Goal: Use online tool/utility: Utilize a website feature to perform a specific function

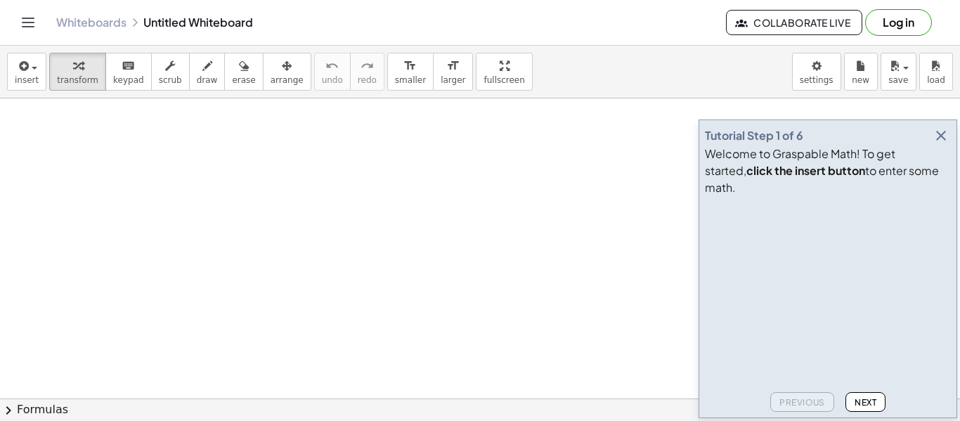
click at [858, 402] on span "Next" at bounding box center [866, 402] width 22 height 11
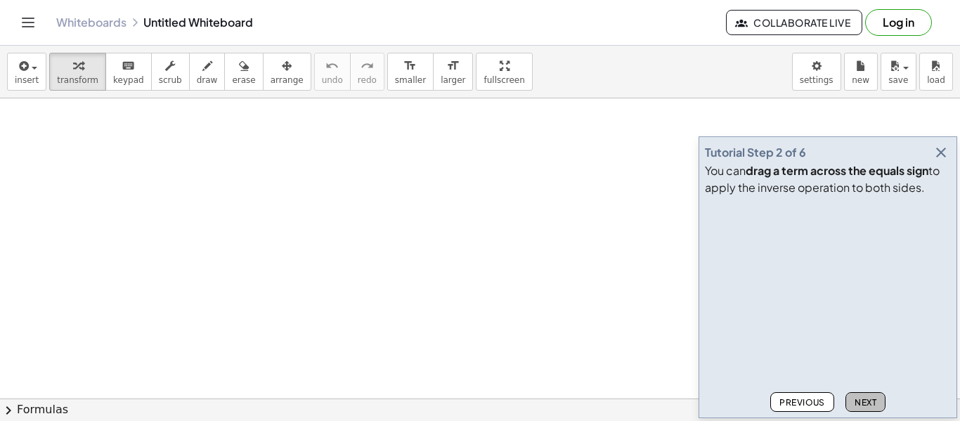
click at [858, 402] on span "Next" at bounding box center [866, 402] width 22 height 11
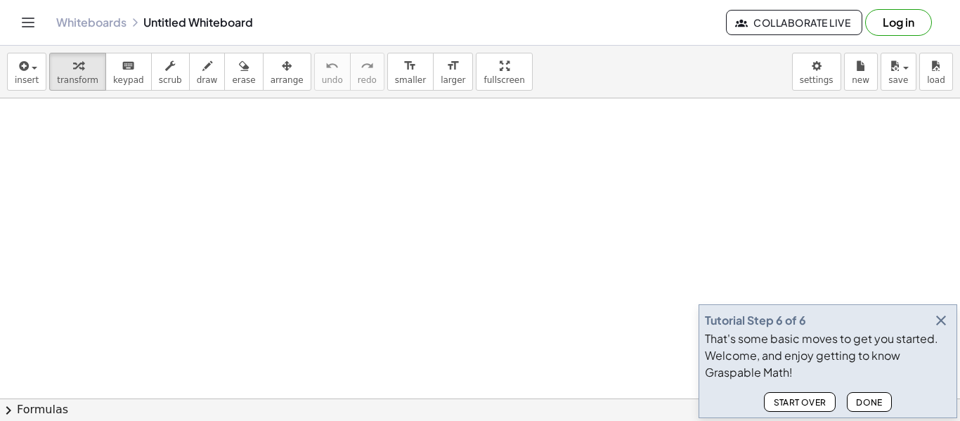
click at [858, 402] on span "Done" at bounding box center [869, 402] width 27 height 11
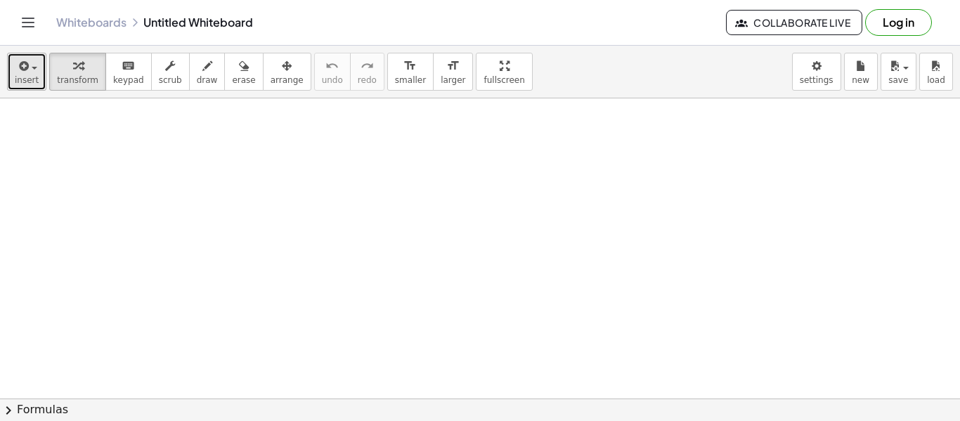
click at [24, 72] on icon "button" at bounding box center [22, 66] width 13 height 17
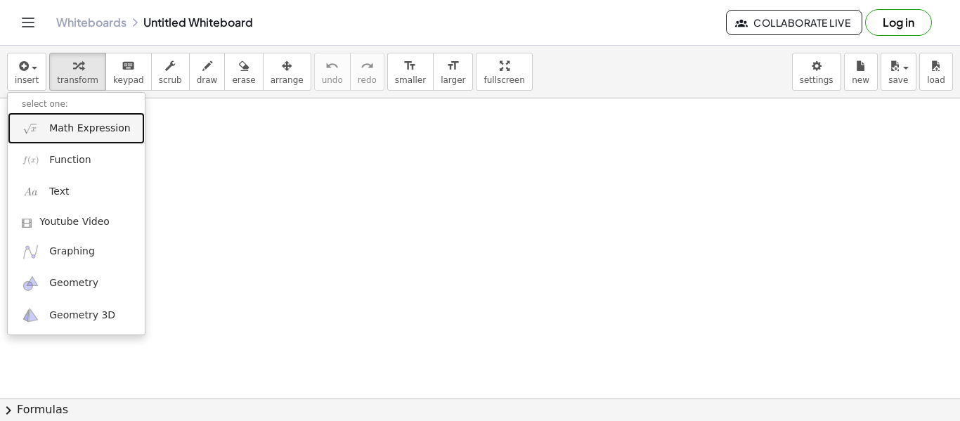
click at [67, 134] on span "Math Expression" at bounding box center [89, 129] width 81 height 14
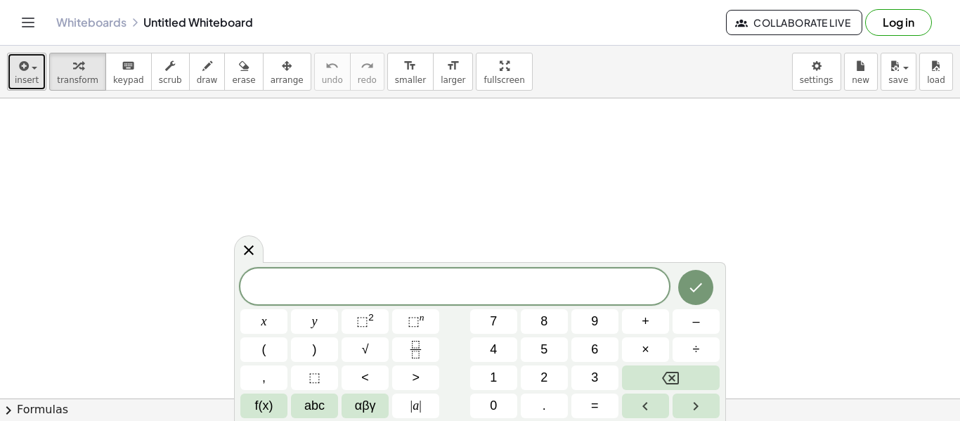
click at [32, 77] on span "insert" at bounding box center [27, 80] width 24 height 10
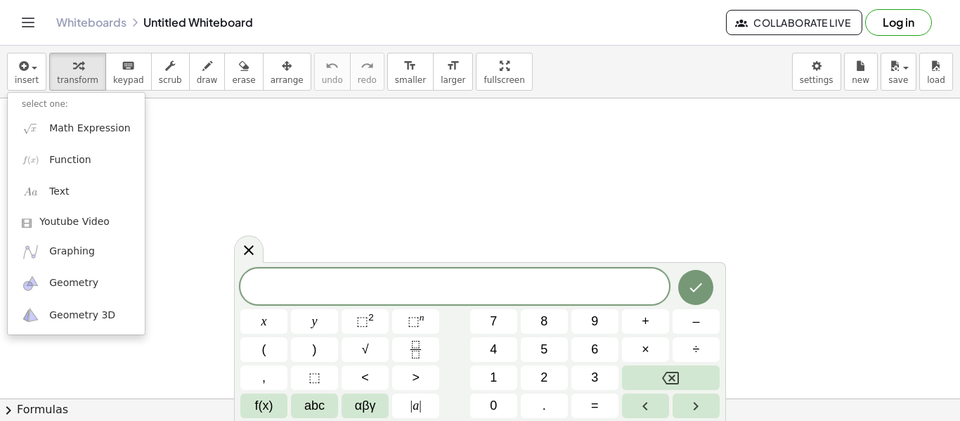
click at [245, 299] on div at bounding box center [454, 286] width 429 height 36
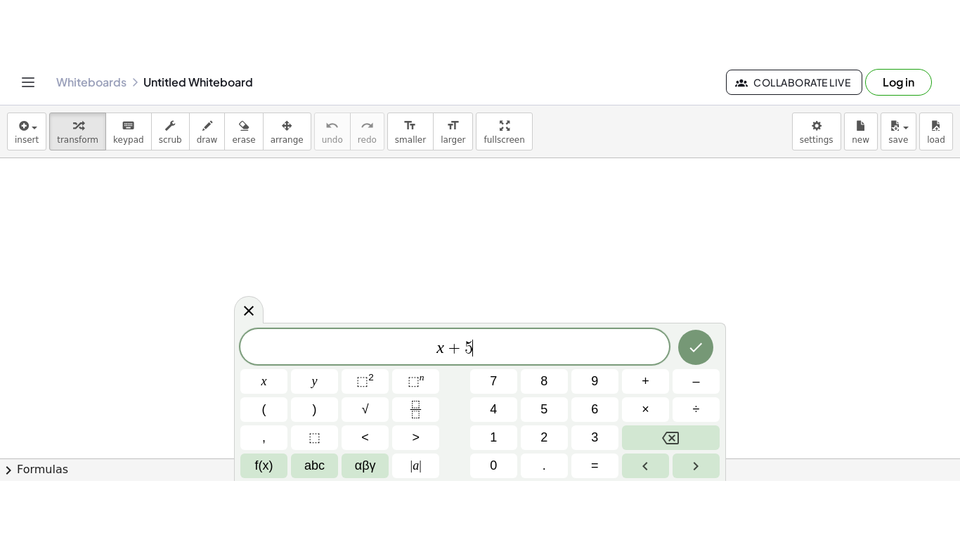
scroll to position [2, 0]
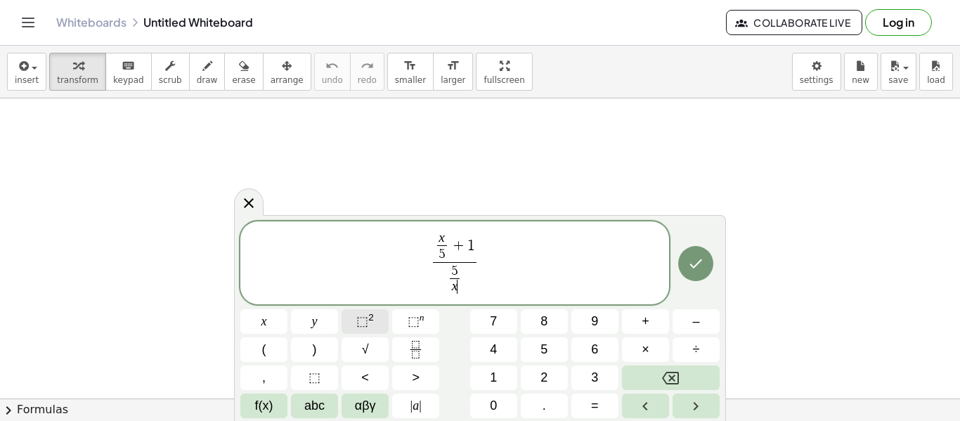
click at [377, 324] on button "⬚ 2" at bounding box center [365, 321] width 47 height 25
click at [686, 271] on button "Done" at bounding box center [695, 260] width 35 height 35
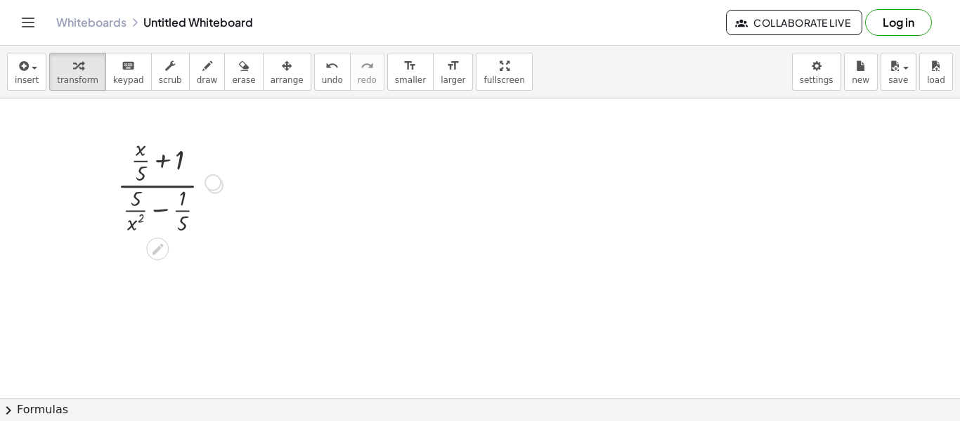
click at [207, 183] on div at bounding box center [214, 185] width 15 height 15
click at [164, 159] on div at bounding box center [169, 184] width 119 height 104
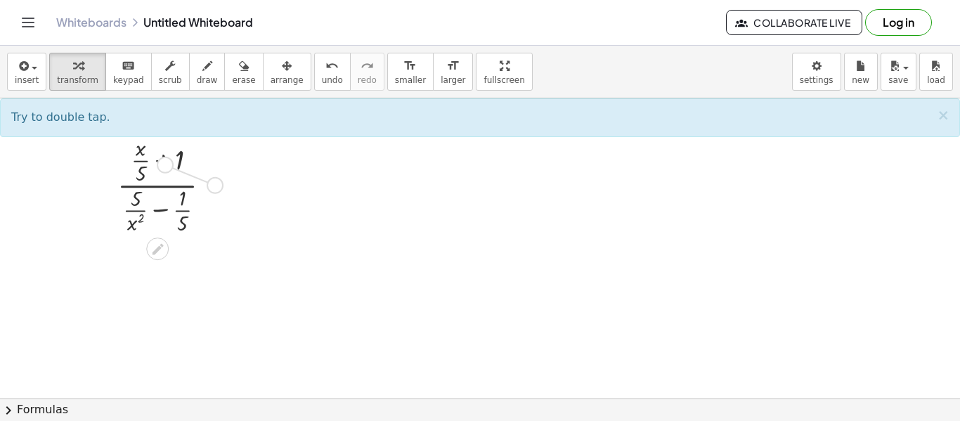
drag, startPoint x: 214, startPoint y: 183, endPoint x: 160, endPoint y: 161, distance: 58.6
click at [157, 186] on div "· ( + · x · 5 + 1 ) · ( + · 5 · x 2 − · 1 · 5 )" at bounding box center [157, 186] width 0 height 0
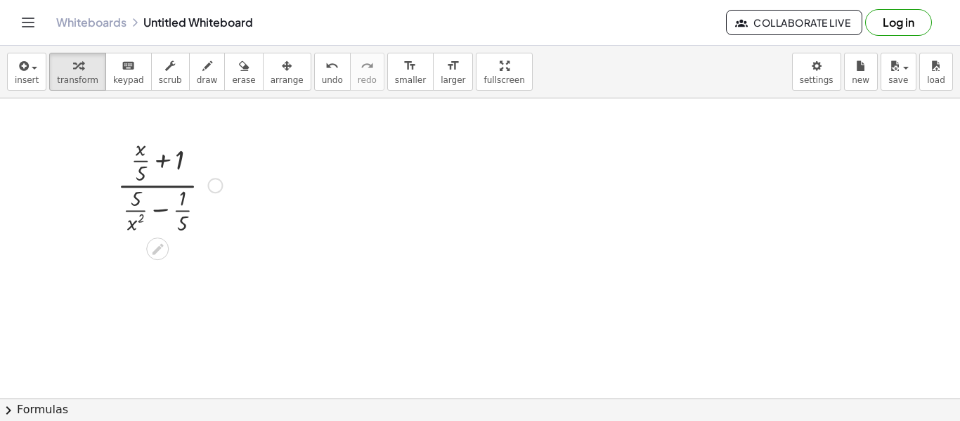
click at [162, 163] on div at bounding box center [169, 184] width 119 height 104
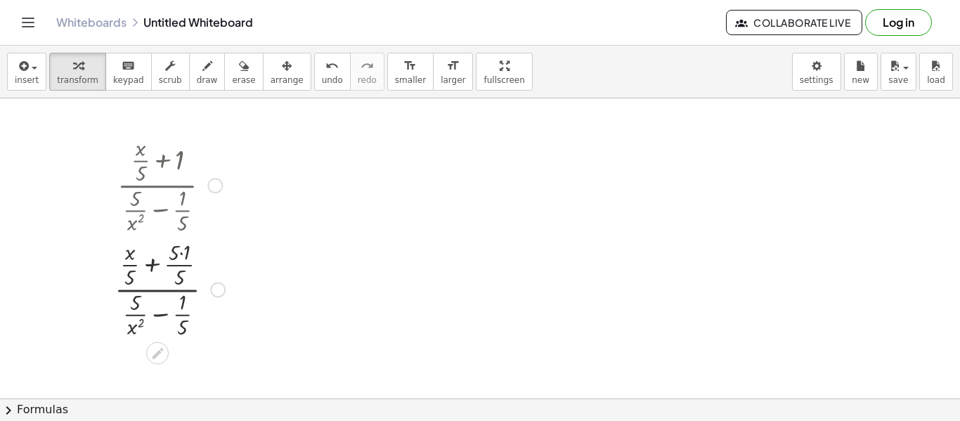
click at [154, 313] on div at bounding box center [170, 288] width 124 height 104
click at [163, 316] on div at bounding box center [169, 288] width 146 height 104
click at [162, 211] on div at bounding box center [170, 184] width 124 height 104
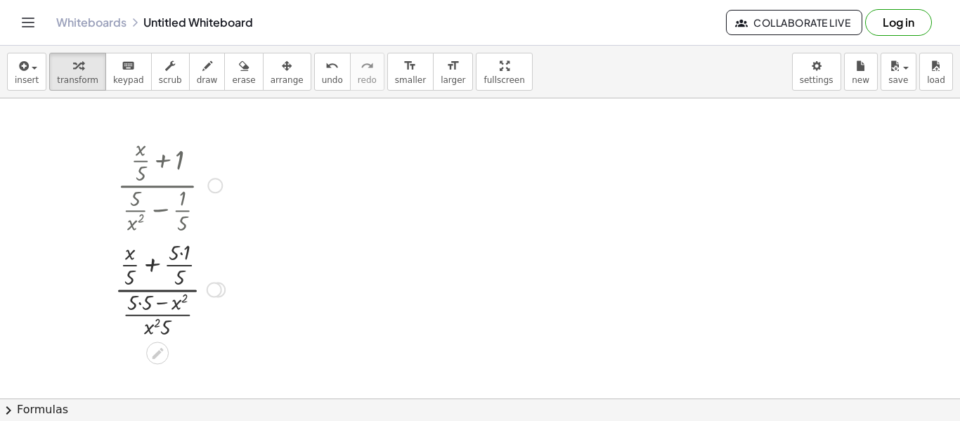
click at [162, 211] on div at bounding box center [170, 184] width 124 height 104
click at [167, 266] on div at bounding box center [170, 288] width 124 height 104
click at [158, 181] on div at bounding box center [170, 184] width 124 height 104
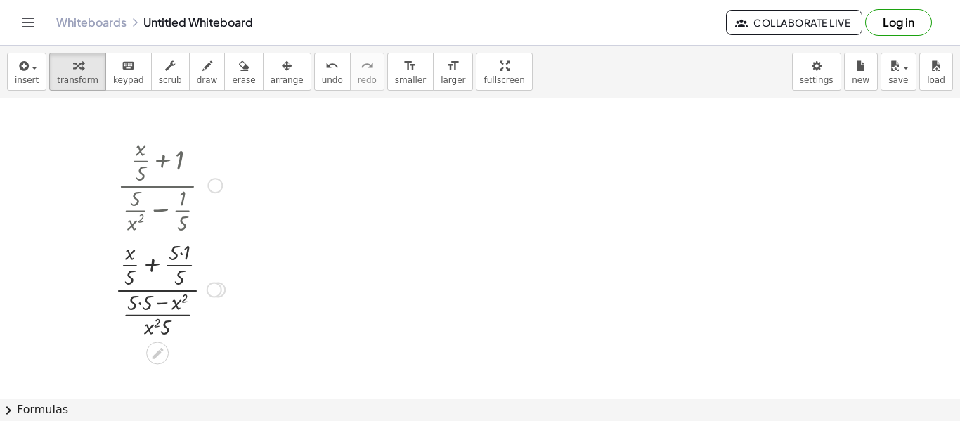
click at [164, 209] on div at bounding box center [170, 184] width 124 height 104
click at [212, 188] on div at bounding box center [214, 185] width 15 height 15
click at [212, 188] on div "Go back to this line Copy line as LaTeX Copy derivation as LaTeX" at bounding box center [214, 185] width 15 height 15
click at [223, 219] on div at bounding box center [170, 184] width 124 height 104
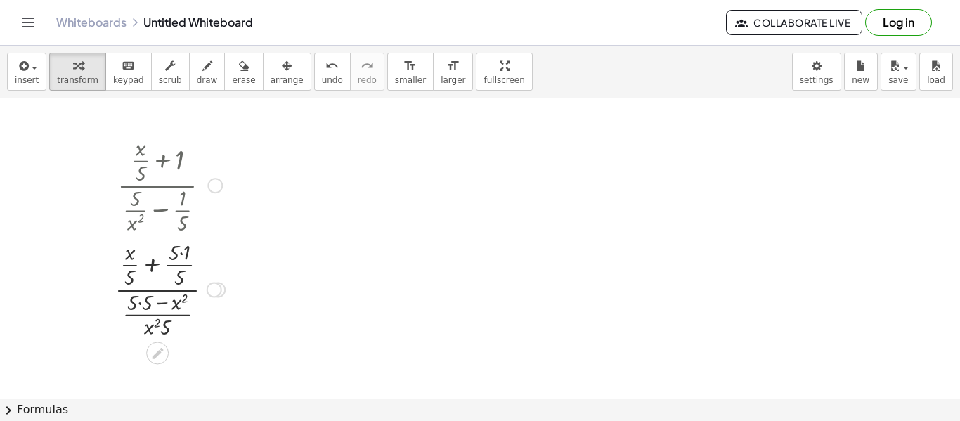
click at [157, 209] on div at bounding box center [170, 184] width 124 height 104
click at [136, 212] on div at bounding box center [170, 184] width 124 height 104
click at [139, 214] on div at bounding box center [170, 184] width 124 height 104
click at [169, 320] on div at bounding box center [170, 288] width 124 height 104
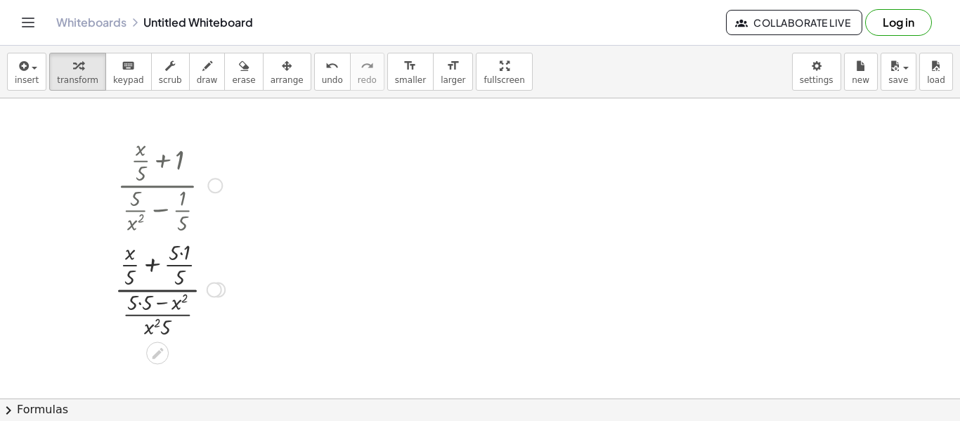
click at [146, 316] on div at bounding box center [170, 288] width 124 height 104
click at [157, 177] on div at bounding box center [170, 184] width 124 height 104
click at [163, 166] on div at bounding box center [170, 184] width 124 height 104
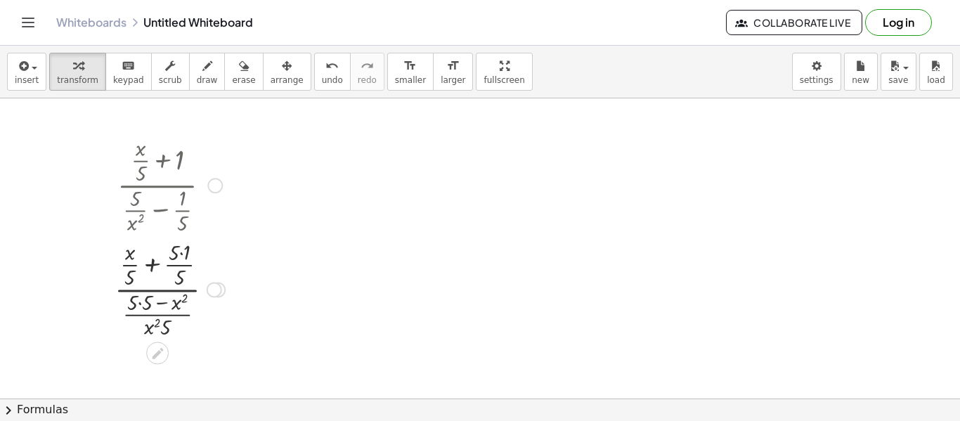
click at [164, 166] on div at bounding box center [170, 184] width 124 height 104
click at [159, 214] on div at bounding box center [170, 184] width 124 height 104
click at [147, 260] on div at bounding box center [170, 288] width 124 height 104
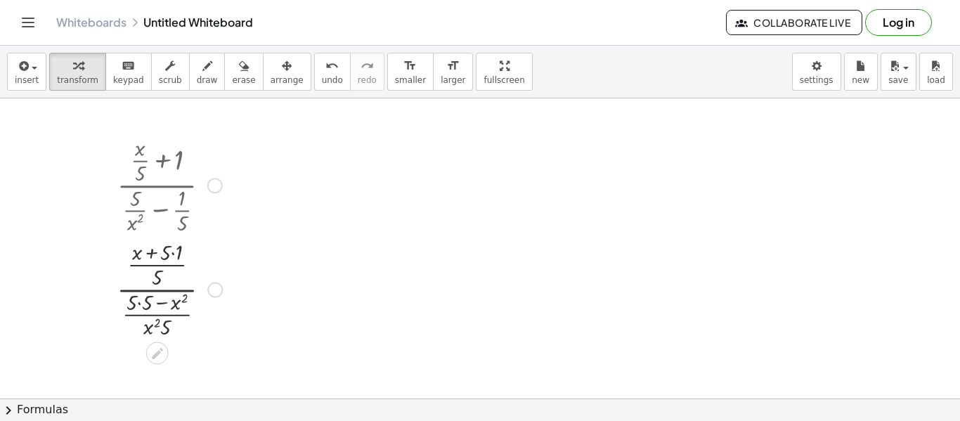
click at [161, 299] on div at bounding box center [169, 288] width 119 height 104
click at [212, 290] on div at bounding box center [211, 289] width 15 height 15
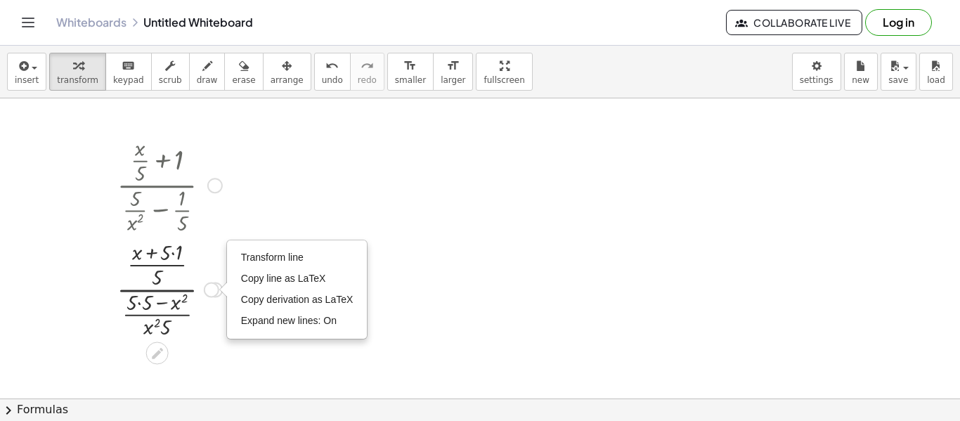
click at [212, 290] on div "Transform line Copy line as LaTeX Copy derivation as LaTeX Expand new lines: On" at bounding box center [211, 289] width 15 height 15
click at [208, 291] on div "Transform line Copy line as LaTeX Copy derivation as LaTeX Expand new lines: On" at bounding box center [211, 289] width 15 height 15
click at [206, 291] on div "Transform line Copy line as LaTeX Copy derivation as LaTeX Expand new lines: On" at bounding box center [211, 289] width 15 height 15
click at [188, 292] on div at bounding box center [169, 288] width 119 height 104
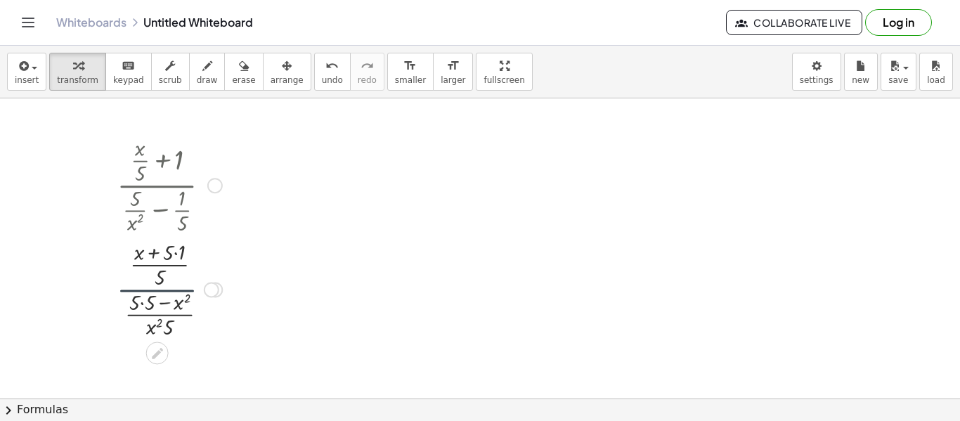
click at [188, 292] on div at bounding box center [169, 288] width 119 height 104
click at [173, 280] on div at bounding box center [169, 288] width 119 height 104
click at [147, 249] on div at bounding box center [169, 288] width 119 height 104
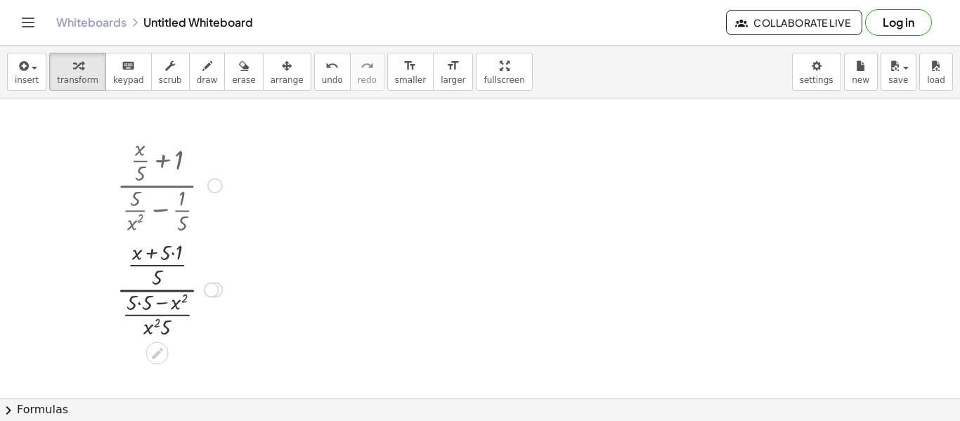
click at [161, 278] on div at bounding box center [169, 288] width 119 height 104
click at [172, 263] on div at bounding box center [169, 288] width 119 height 104
click at [177, 304] on div at bounding box center [169, 288] width 119 height 104
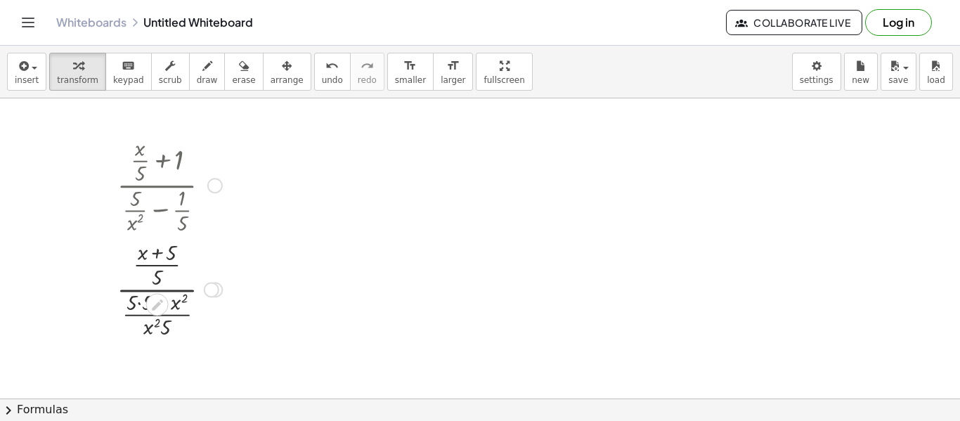
click at [177, 304] on div at bounding box center [169, 288] width 119 height 104
click at [139, 306] on div at bounding box center [169, 288] width 119 height 104
click at [165, 304] on div at bounding box center [169, 288] width 119 height 104
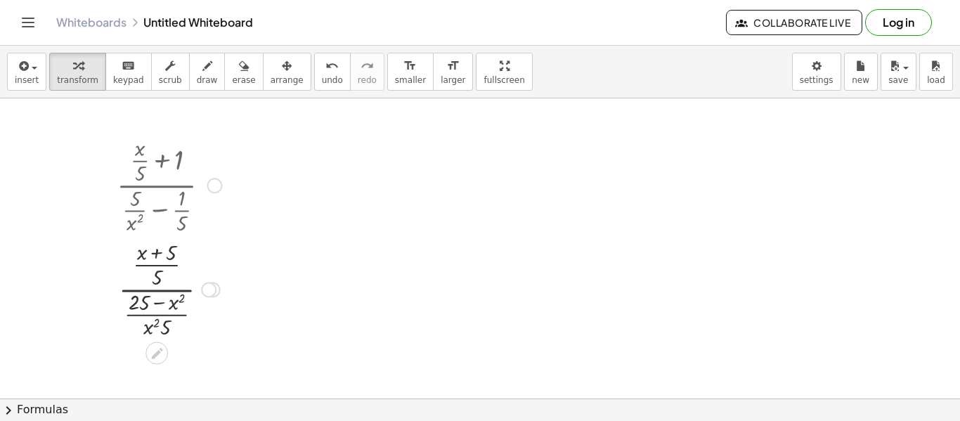
click at [155, 274] on div at bounding box center [169, 288] width 119 height 104
click at [159, 289] on div at bounding box center [169, 288] width 119 height 104
click at [158, 333] on div at bounding box center [169, 288] width 119 height 104
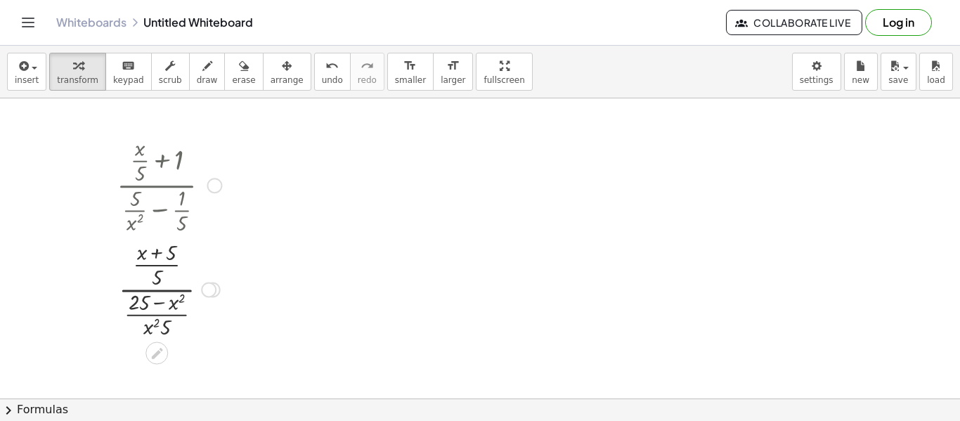
click at [158, 333] on div at bounding box center [169, 288] width 119 height 104
click at [159, 327] on div at bounding box center [169, 288] width 119 height 104
click at [155, 280] on div at bounding box center [169, 288] width 119 height 104
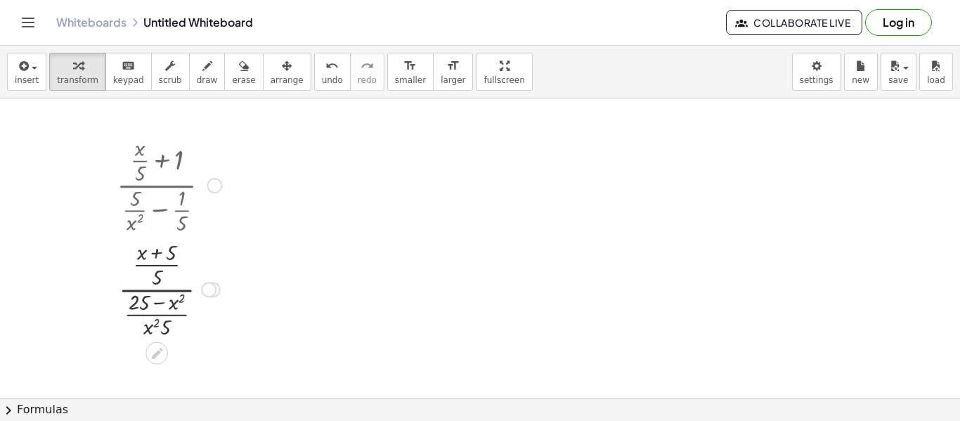
click at [164, 258] on div at bounding box center [169, 288] width 119 height 104
click at [176, 299] on div at bounding box center [169, 288] width 119 height 104
click at [140, 301] on div at bounding box center [169, 288] width 119 height 104
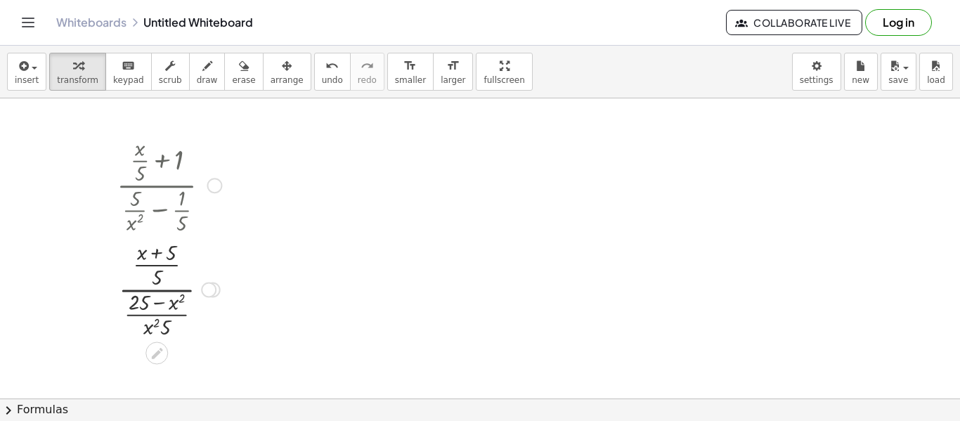
click at [140, 301] on div at bounding box center [169, 288] width 119 height 104
click at [204, 290] on div "Transform line Copy line as LaTeX Copy derivation as LaTeX Expand new lines: On" at bounding box center [208, 289] width 15 height 15
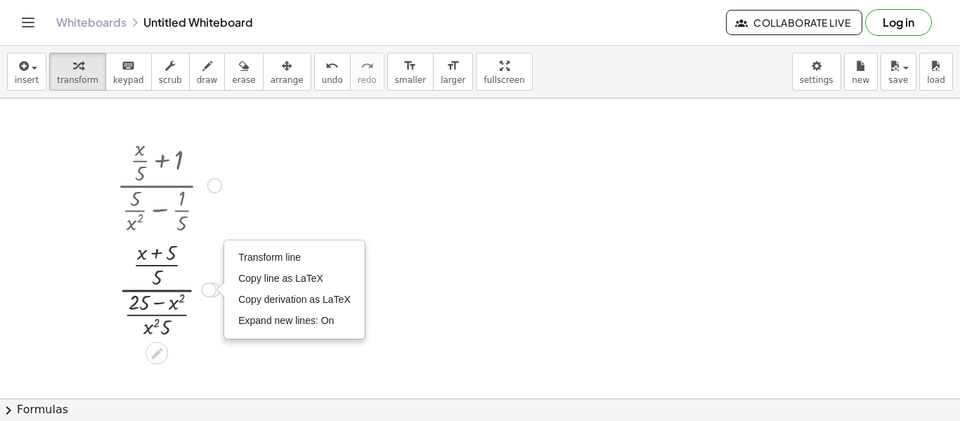
click at [216, 290] on div at bounding box center [220, 289] width 8 height 15
click at [204, 291] on div "Transform line Copy line as LaTeX Copy derivation as LaTeX Expand new lines: On" at bounding box center [208, 289] width 15 height 15
click at [175, 290] on div at bounding box center [169, 288] width 119 height 104
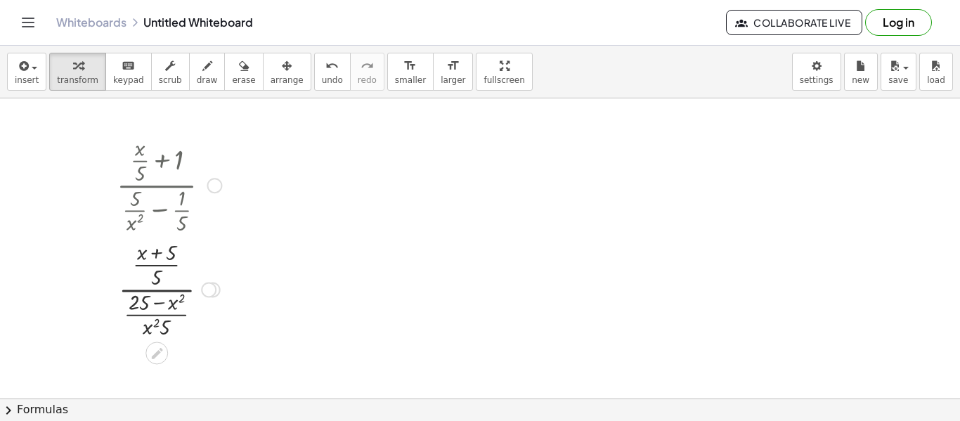
click at [175, 290] on div at bounding box center [169, 288] width 119 height 104
click at [130, 287] on div at bounding box center [169, 288] width 119 height 104
click at [148, 280] on div at bounding box center [169, 288] width 119 height 104
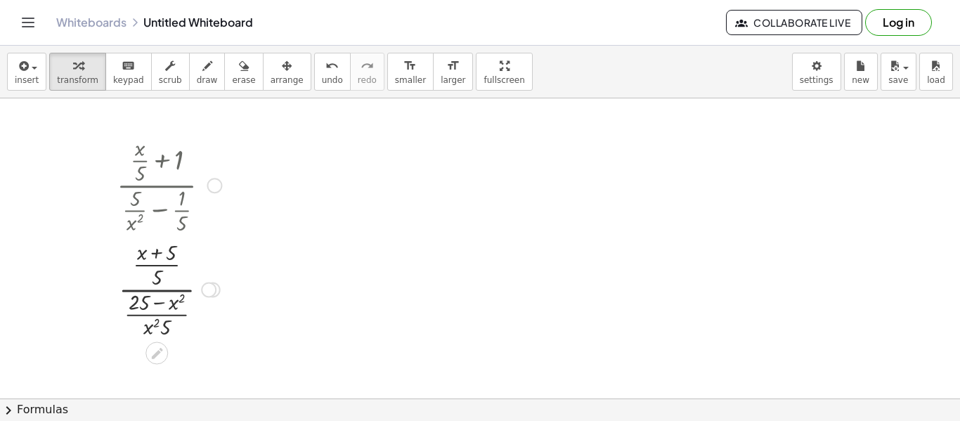
click at [157, 304] on div at bounding box center [169, 288] width 119 height 104
click at [163, 319] on div at bounding box center [169, 288] width 119 height 104
click at [149, 251] on div at bounding box center [169, 288] width 119 height 104
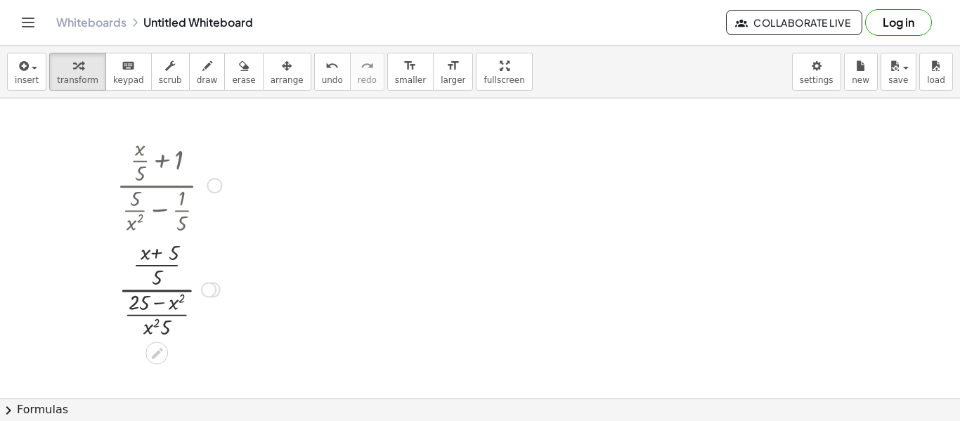
click at [149, 251] on div at bounding box center [169, 288] width 119 height 104
click at [160, 277] on div at bounding box center [169, 288] width 119 height 104
click at [207, 285] on div "Transform line Copy line as LaTeX Copy derivation as LaTeX Expand new lines: On" at bounding box center [208, 289] width 15 height 15
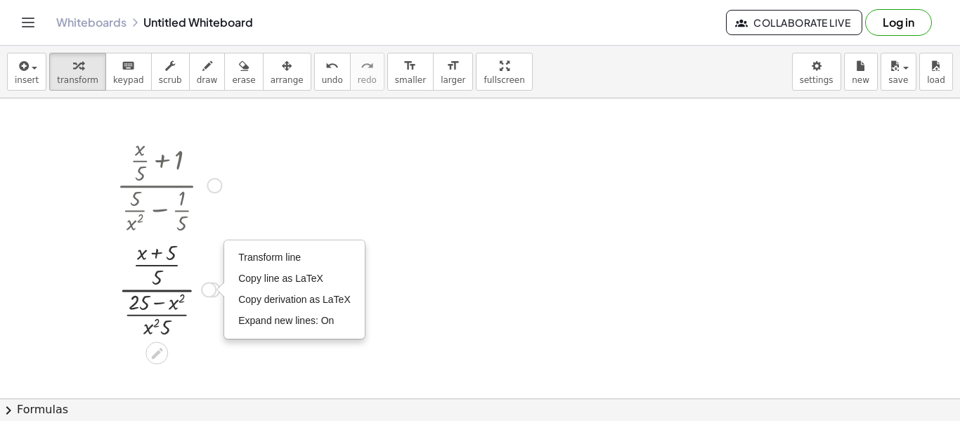
click at [216, 287] on div "Transform line Copy line as LaTeX Copy derivation as LaTeX Expand new lines: On" at bounding box center [208, 289] width 15 height 15
click at [189, 295] on div at bounding box center [169, 288] width 119 height 104
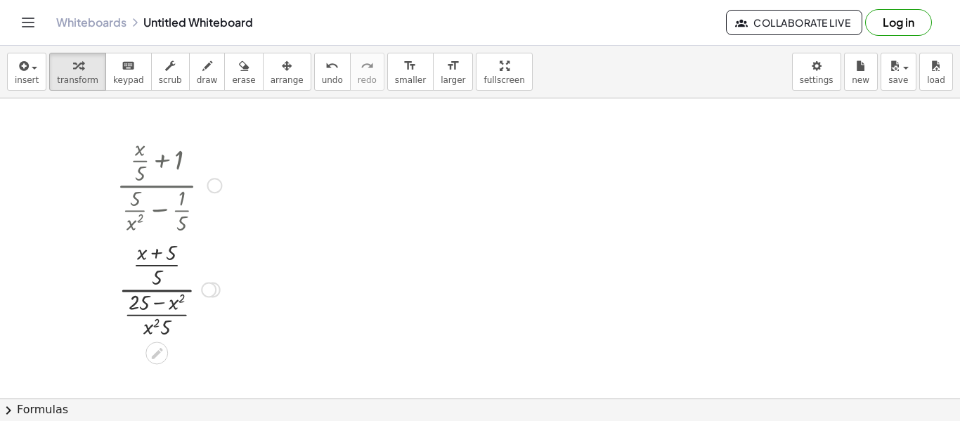
click at [217, 185] on div "Go back to this line Copy line as LaTeX Copy derivation as LaTeX" at bounding box center [214, 185] width 15 height 15
click at [176, 280] on div at bounding box center [169, 288] width 119 height 104
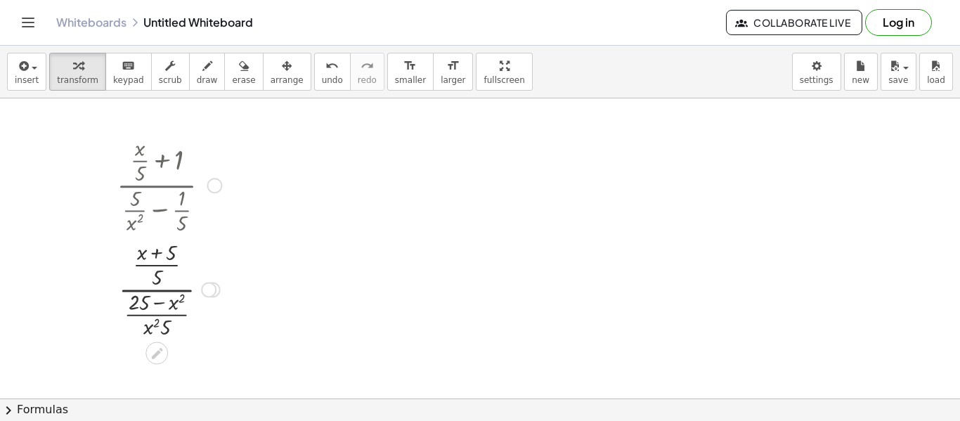
click at [167, 296] on div at bounding box center [169, 288] width 119 height 104
click at [157, 292] on div at bounding box center [169, 288] width 119 height 104
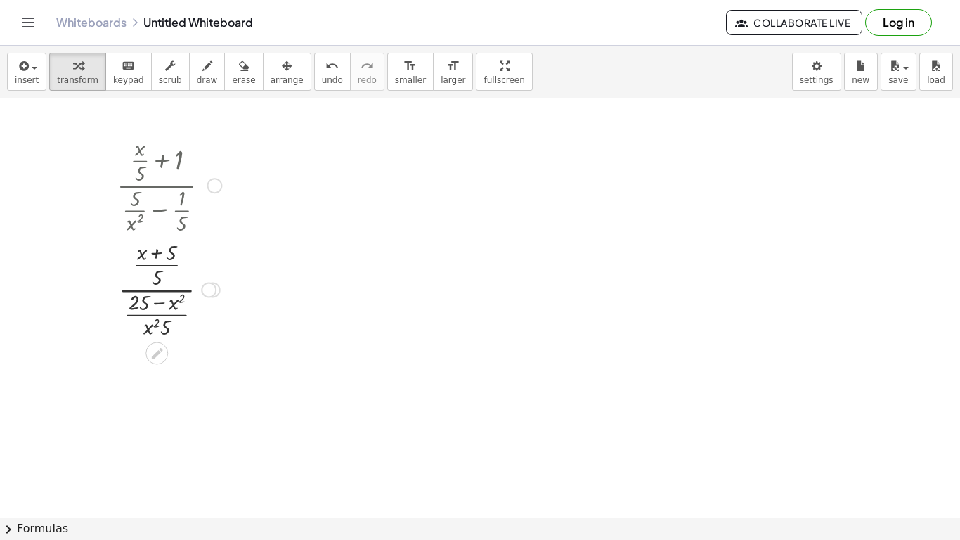
click at [155, 356] on icon at bounding box center [156, 353] width 11 height 11
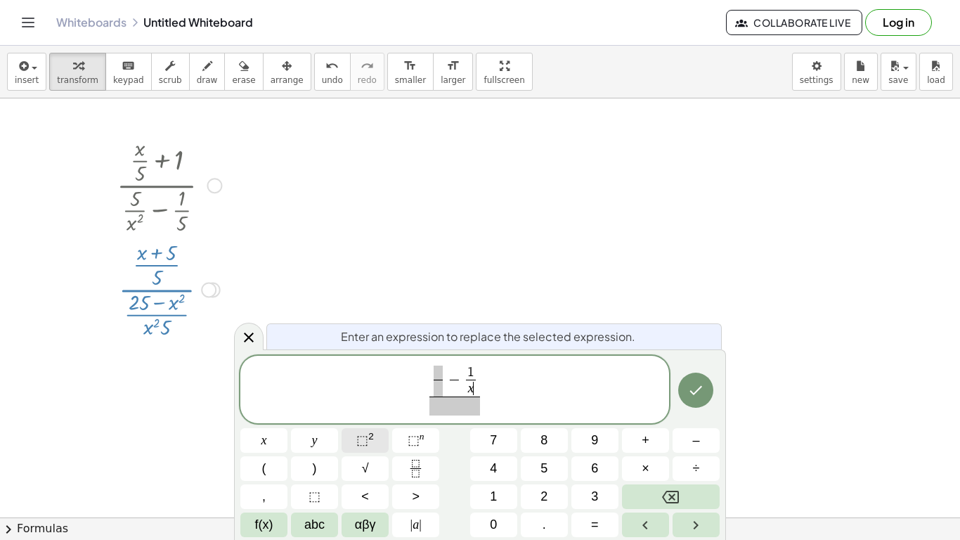
click at [358, 420] on span "⬚" at bounding box center [362, 440] width 12 height 14
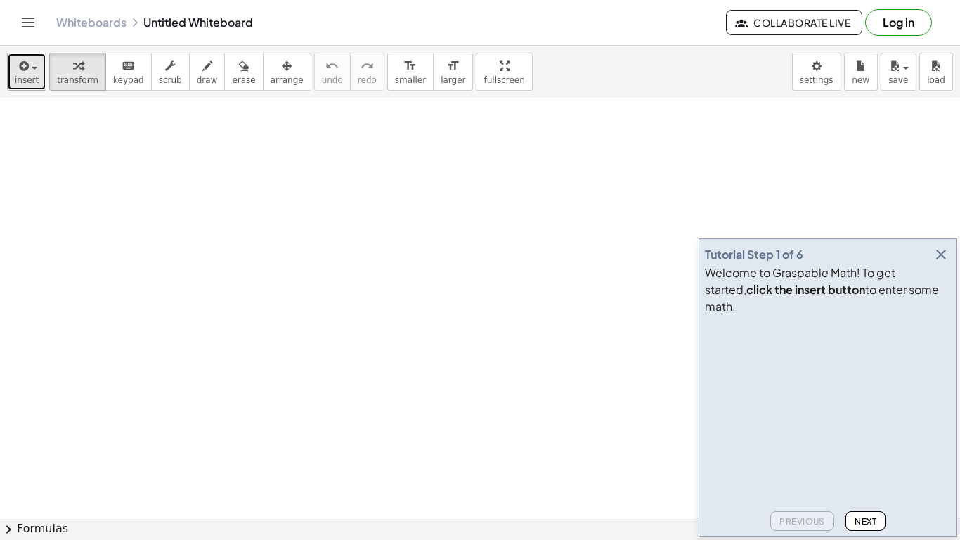
click at [32, 79] on span "insert" at bounding box center [27, 80] width 24 height 10
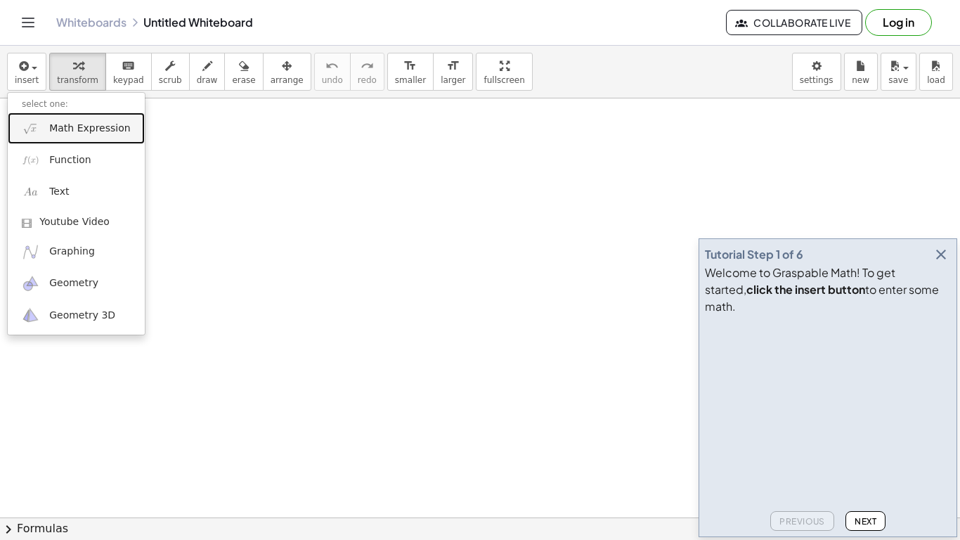
click at [67, 134] on span "Math Expression" at bounding box center [89, 129] width 81 height 14
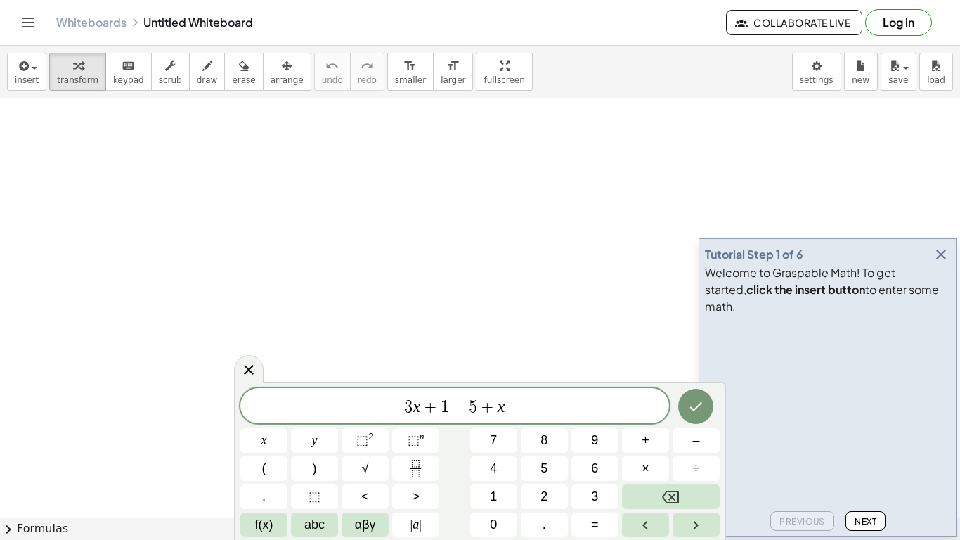
scroll to position [1, 0]
drag, startPoint x: 539, startPoint y: 411, endPoint x: 347, endPoint y: 396, distance: 192.4
click at [347, 397] on span "3 x + 1 = 5 + x" at bounding box center [454, 407] width 429 height 20
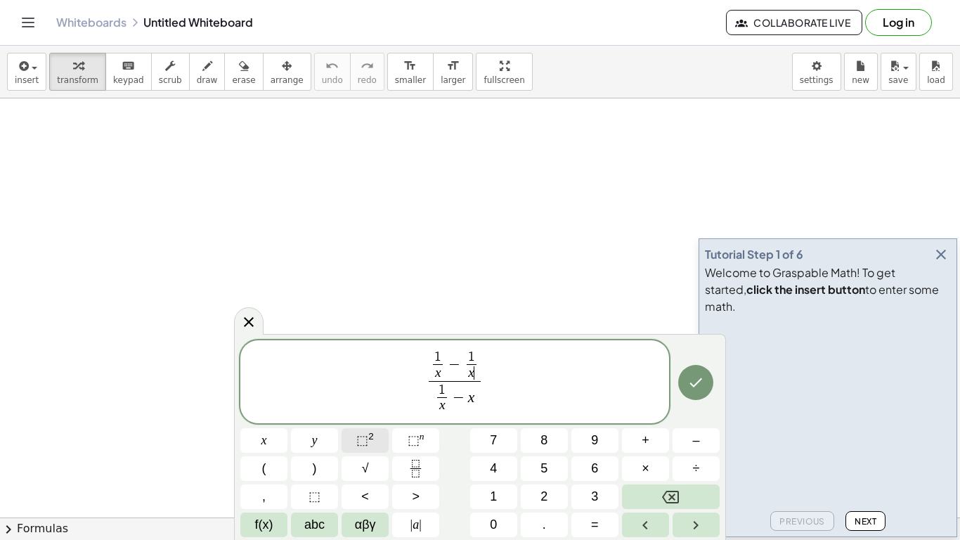
click at [368, 448] on span "⬚ 2" at bounding box center [365, 440] width 18 height 19
click at [702, 383] on icon "Done" at bounding box center [695, 379] width 17 height 17
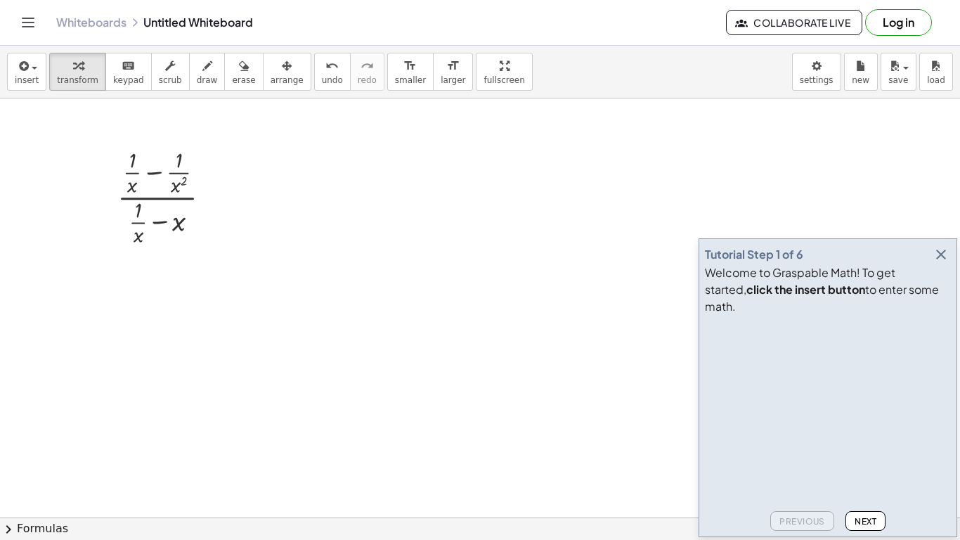
click at [941, 263] on icon "button" at bounding box center [941, 254] width 17 height 17
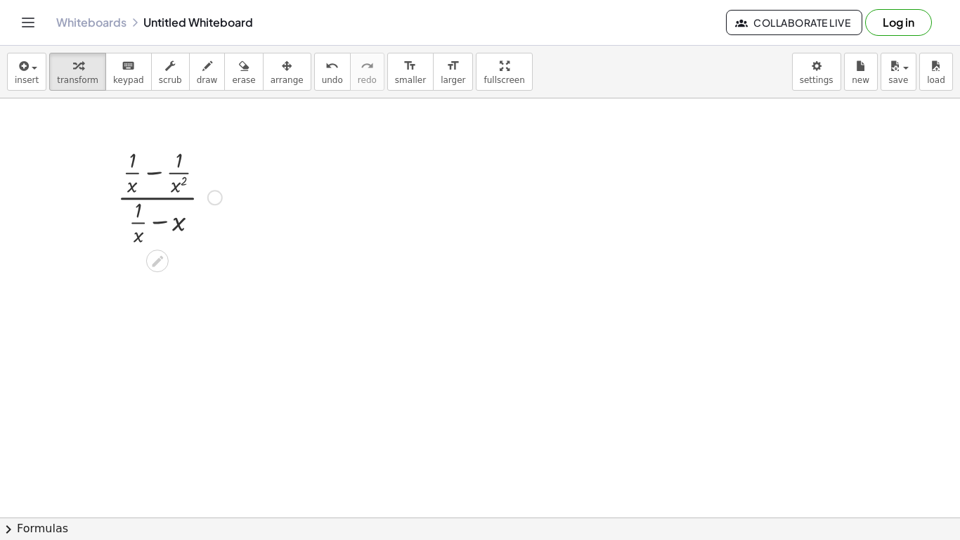
click at [160, 224] on div at bounding box center [169, 196] width 119 height 104
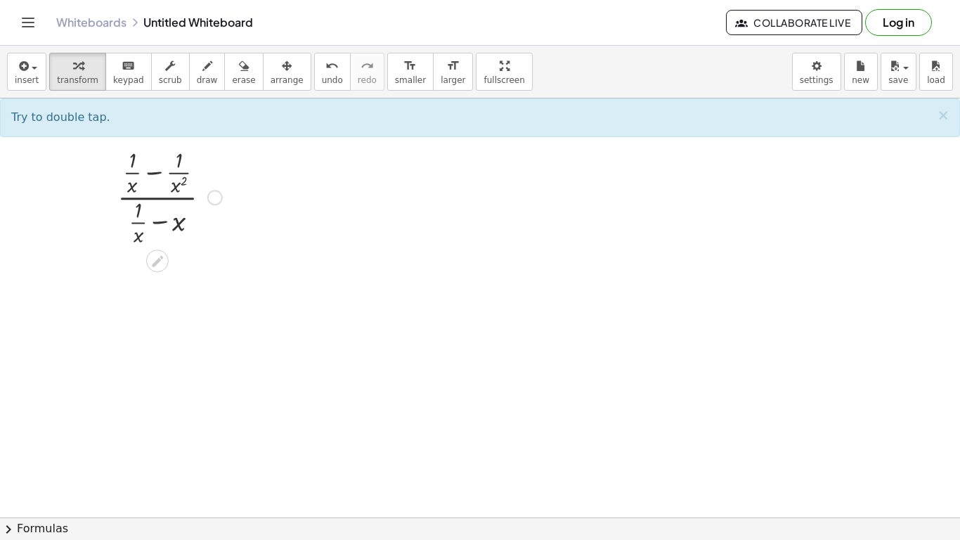
click at [171, 190] on div at bounding box center [169, 196] width 119 height 104
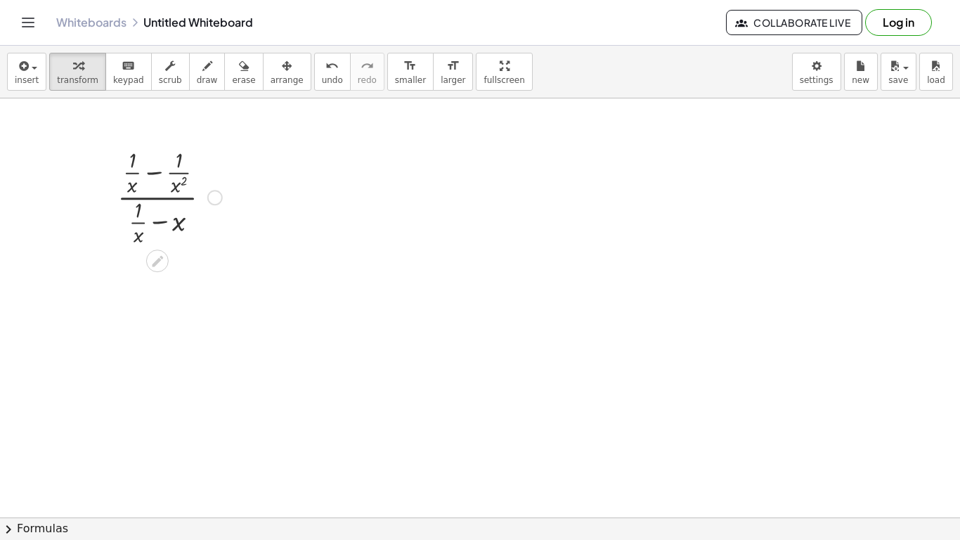
click at [181, 188] on div at bounding box center [169, 196] width 119 height 104
click at [133, 184] on div at bounding box center [169, 196] width 119 height 104
click at [134, 178] on div at bounding box center [169, 196] width 119 height 104
click at [148, 176] on div at bounding box center [169, 196] width 119 height 104
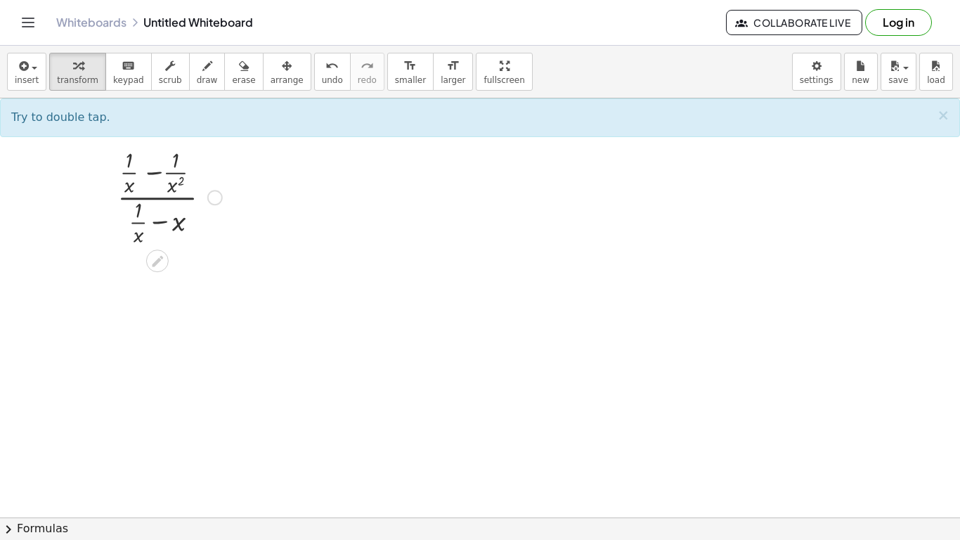
click at [155, 172] on div at bounding box center [169, 196] width 119 height 104
click at [179, 174] on div at bounding box center [169, 196] width 119 height 104
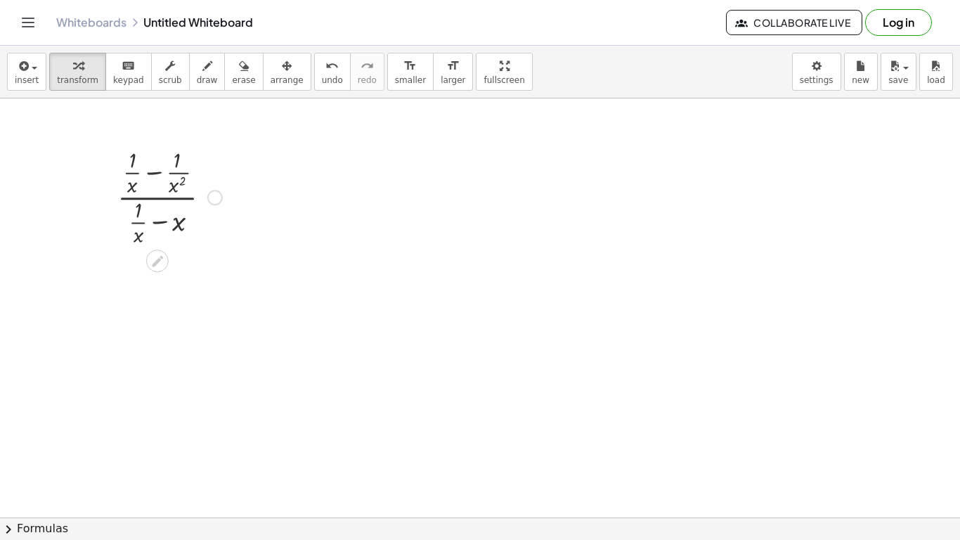
click at [179, 174] on div at bounding box center [169, 196] width 119 height 104
click at [133, 183] on div at bounding box center [169, 196] width 119 height 104
click at [148, 223] on div at bounding box center [169, 196] width 119 height 104
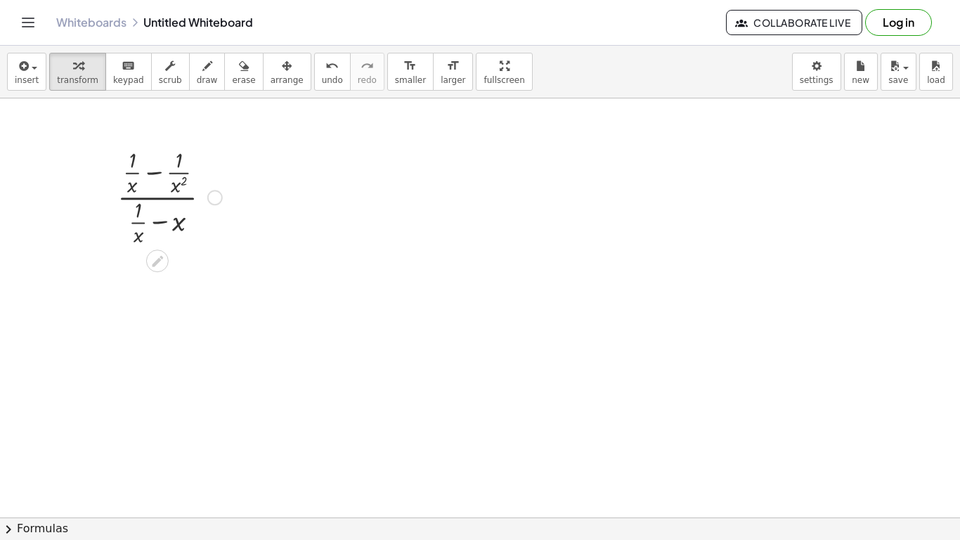
click at [148, 223] on div at bounding box center [169, 196] width 119 height 104
click at [171, 326] on div at bounding box center [169, 300] width 122 height 104
click at [171, 326] on div at bounding box center [169, 300] width 119 height 104
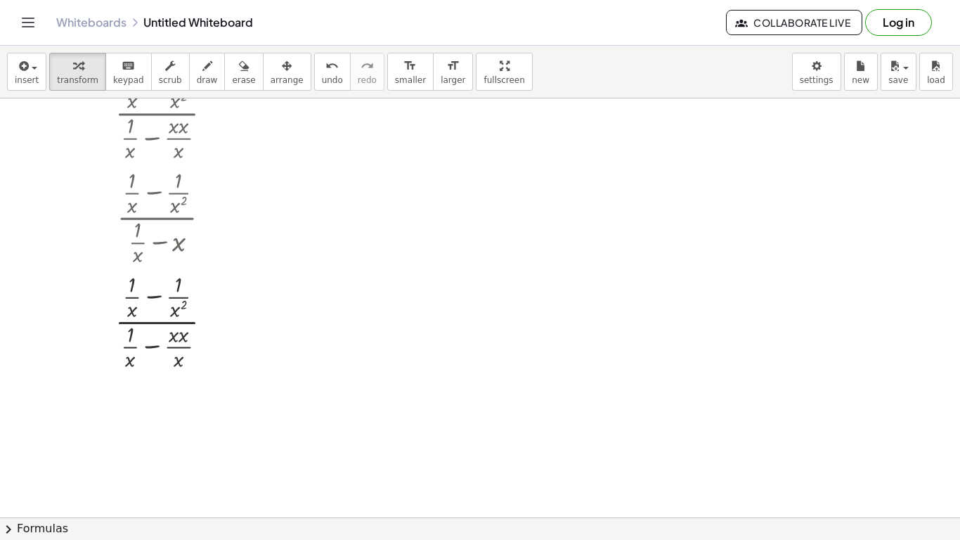
scroll to position [190, 0]
click at [178, 348] on div at bounding box center [169, 319] width 122 height 104
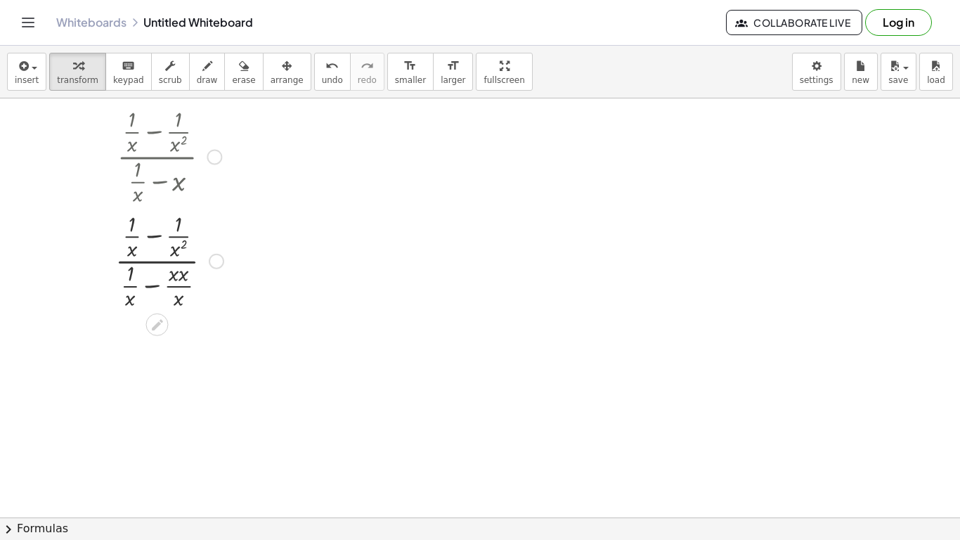
scroll to position [482, 0]
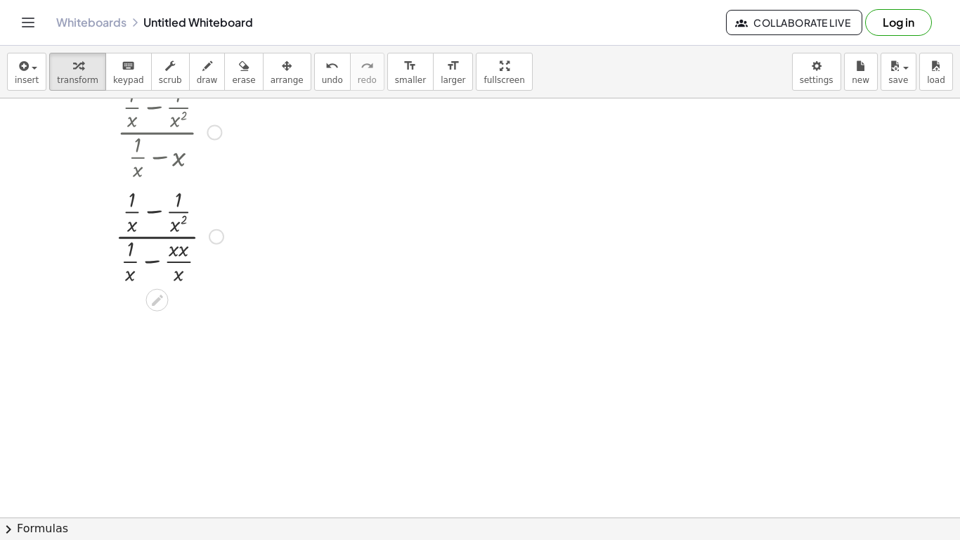
click at [177, 258] on div at bounding box center [169, 235] width 122 height 104
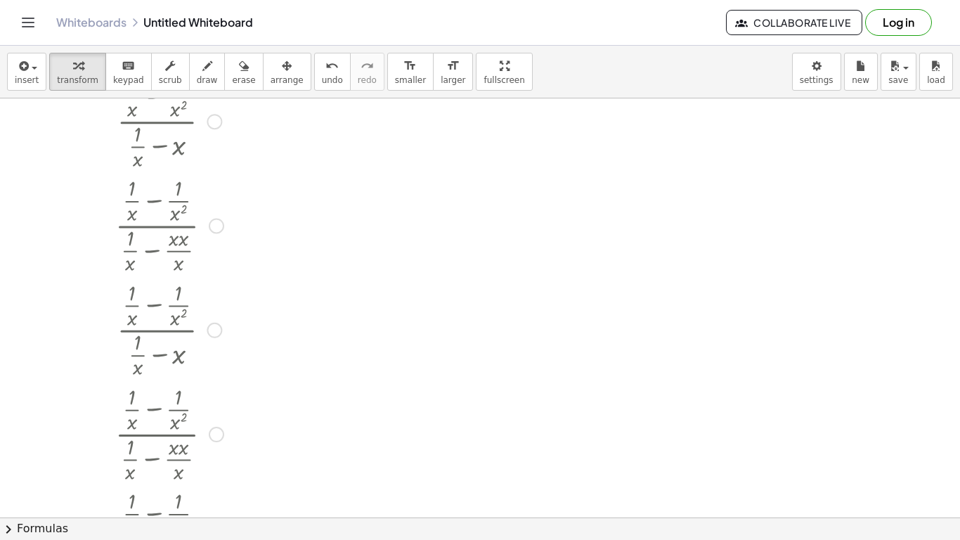
scroll to position [0, 0]
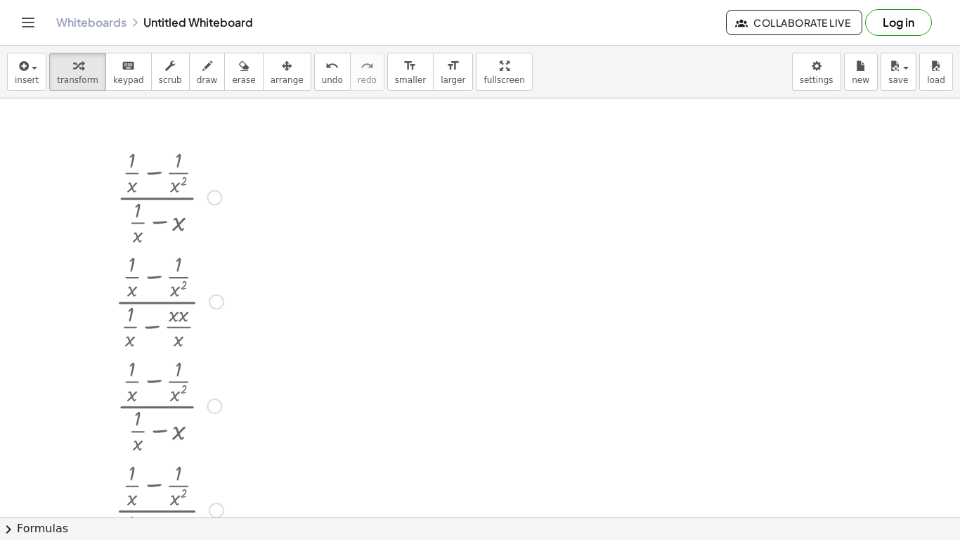
click at [216, 307] on div at bounding box center [216, 301] width 15 height 15
click at [216, 307] on div "Go back to this line Copy line as LaTeX Copy derivation as LaTeX" at bounding box center [216, 301] width 15 height 15
click at [258, 352] on div at bounding box center [480, 541] width 960 height 886
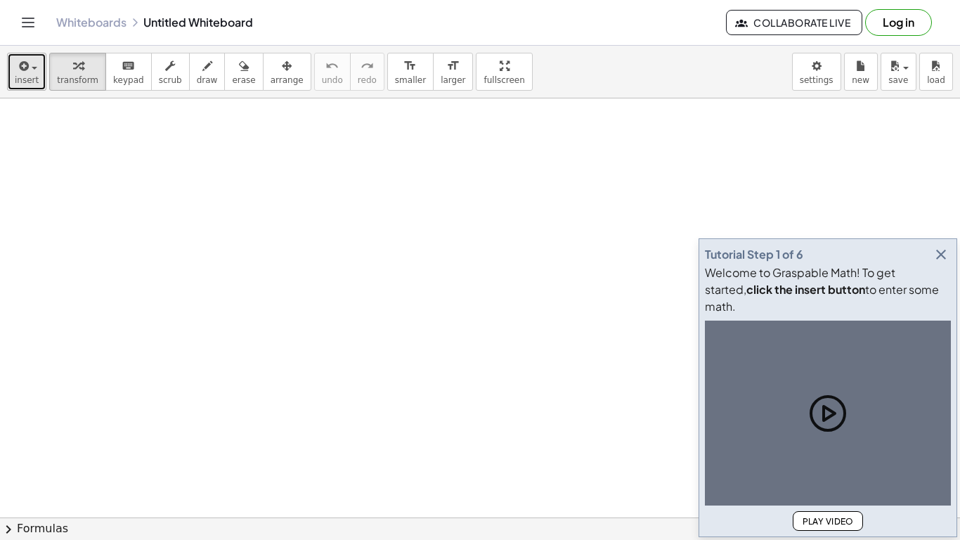
click at [34, 72] on div "button" at bounding box center [27, 65] width 24 height 17
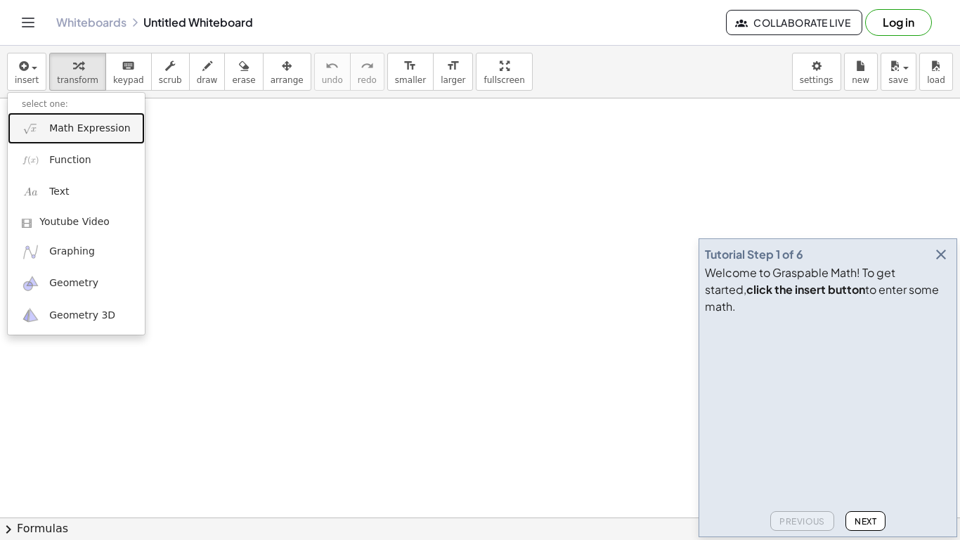
click at [67, 122] on span "Math Expression" at bounding box center [89, 129] width 81 height 14
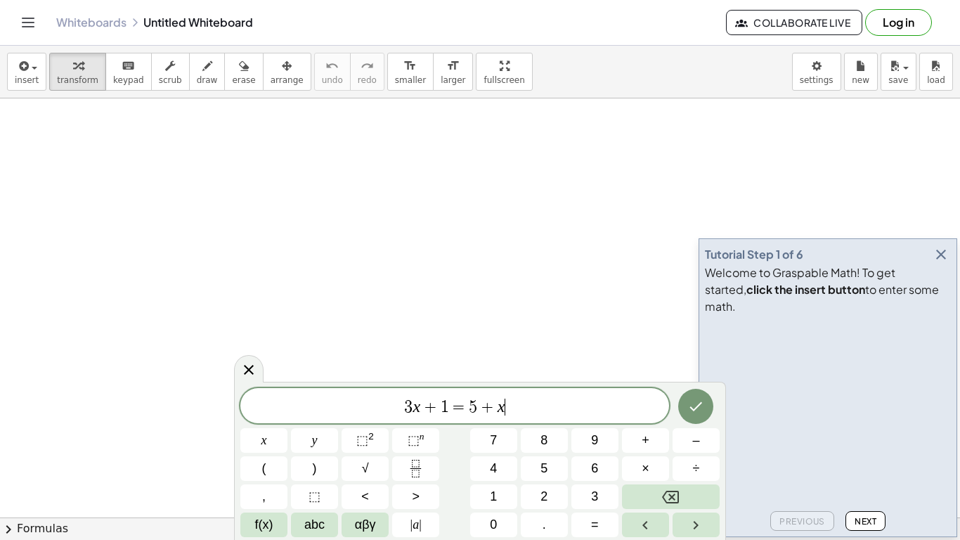
scroll to position [1, 0]
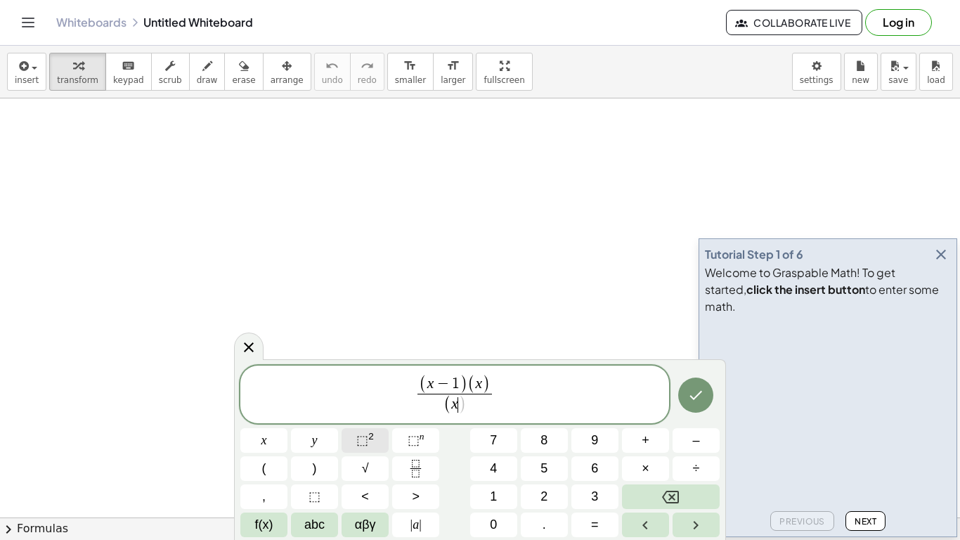
click at [361, 438] on span "⬚" at bounding box center [362, 440] width 12 height 14
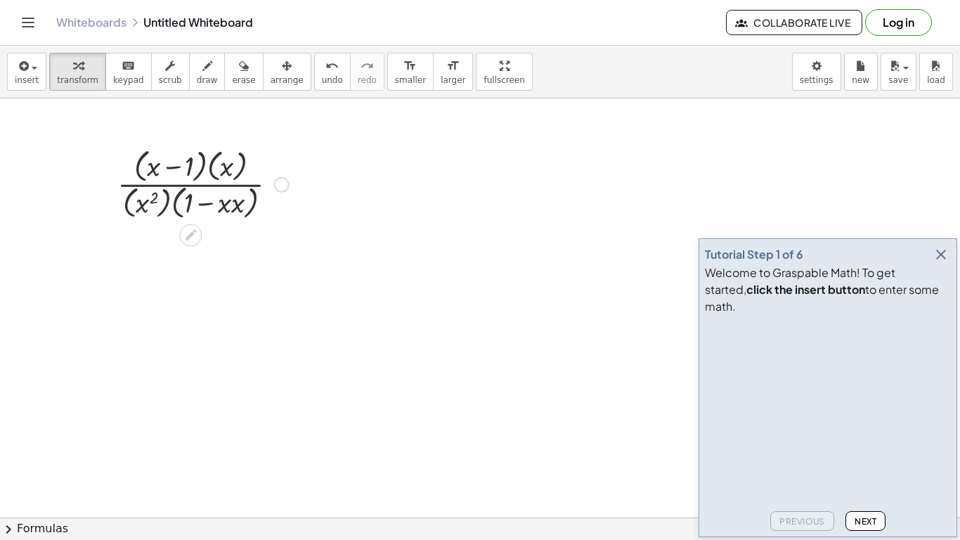
click at [217, 210] on div at bounding box center [203, 183] width 186 height 78
click at [179, 177] on div at bounding box center [203, 183] width 186 height 78
click at [216, 170] on div at bounding box center [203, 183] width 186 height 78
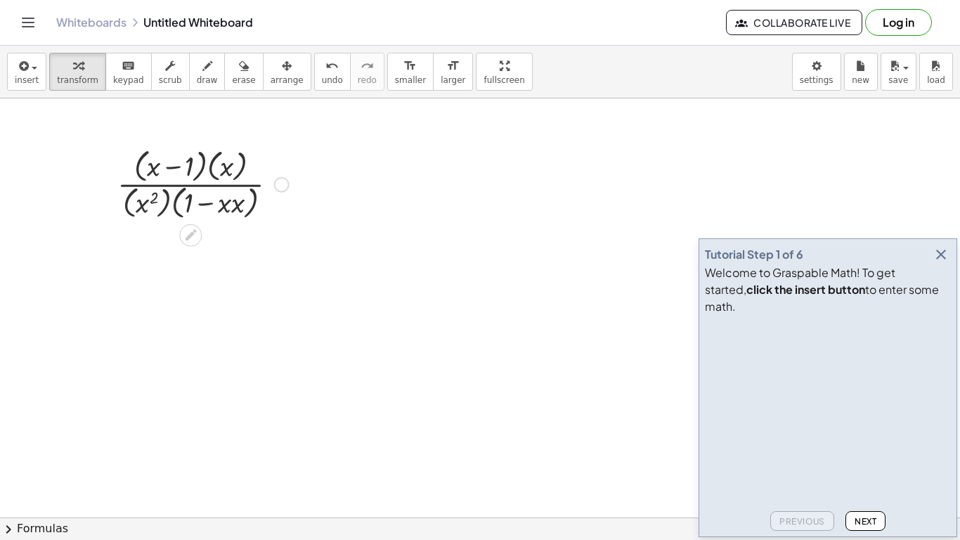
click at [216, 170] on div at bounding box center [203, 183] width 186 height 78
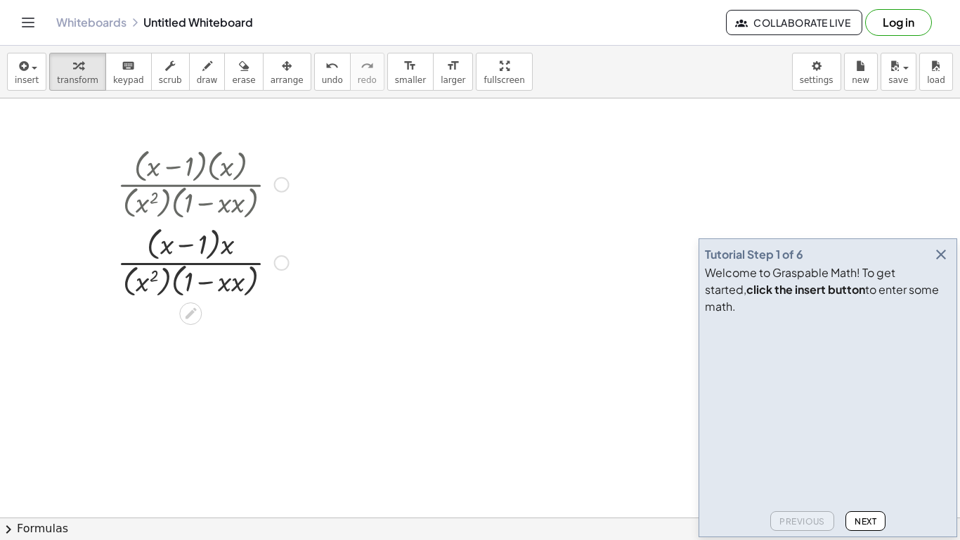
click at [152, 279] on div at bounding box center [203, 261] width 186 height 78
click at [148, 283] on div at bounding box center [203, 261] width 186 height 78
click at [148, 277] on div at bounding box center [203, 261] width 186 height 78
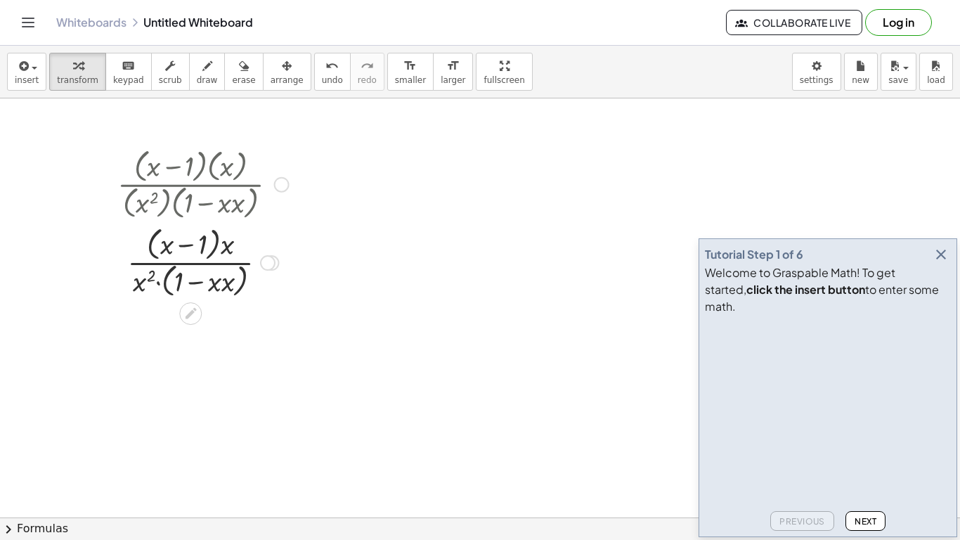
click at [148, 277] on div at bounding box center [203, 261] width 186 height 78
click at [216, 286] on div at bounding box center [203, 261] width 186 height 78
click at [197, 229] on div at bounding box center [203, 261] width 186 height 78
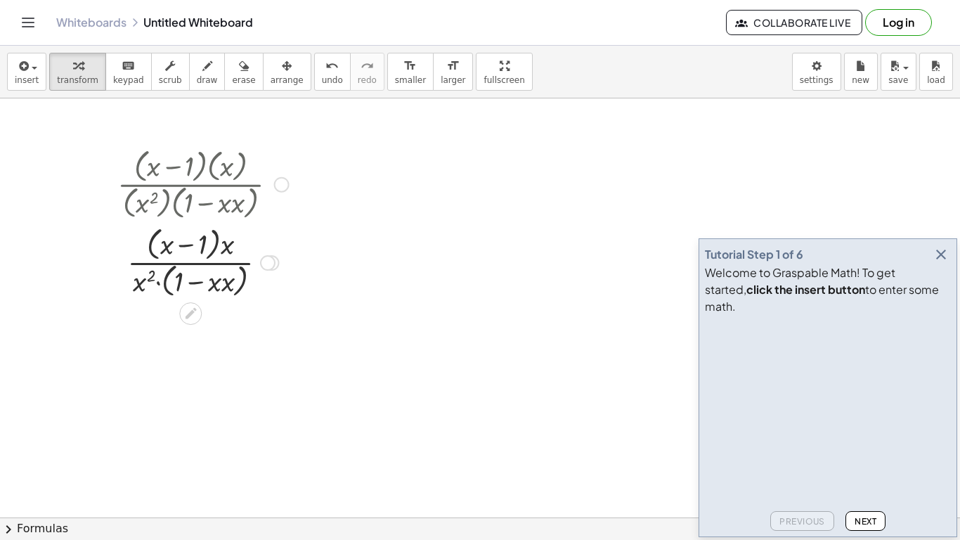
click at [213, 238] on div at bounding box center [203, 261] width 186 height 78
click at [222, 246] on div at bounding box center [203, 261] width 186 height 78
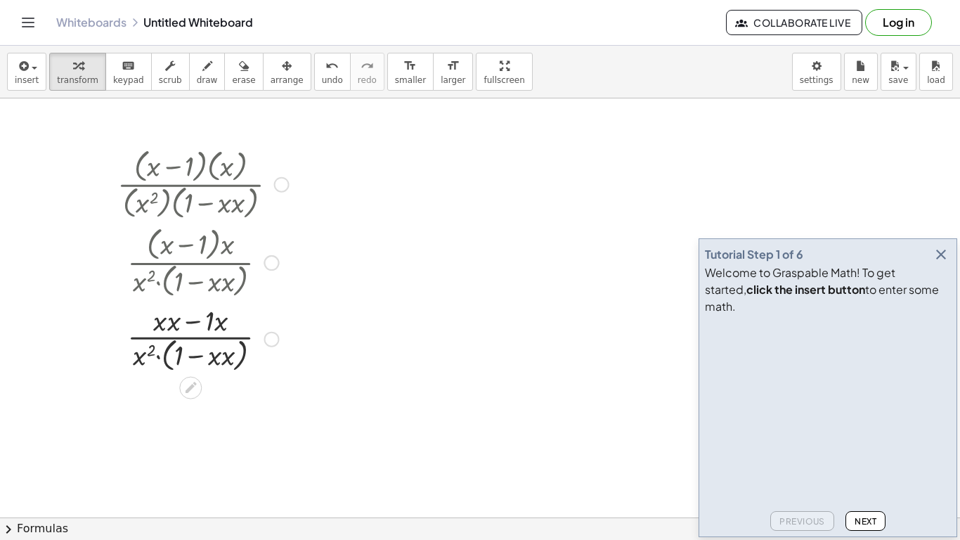
click at [221, 357] on div at bounding box center [203, 338] width 186 height 74
click at [172, 333] on div at bounding box center [203, 338] width 186 height 74
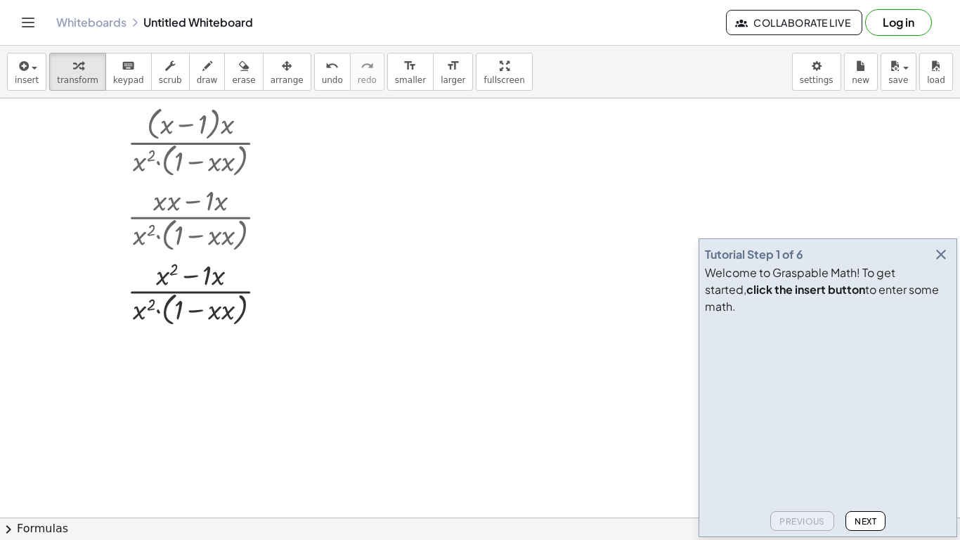
scroll to position [115, 0]
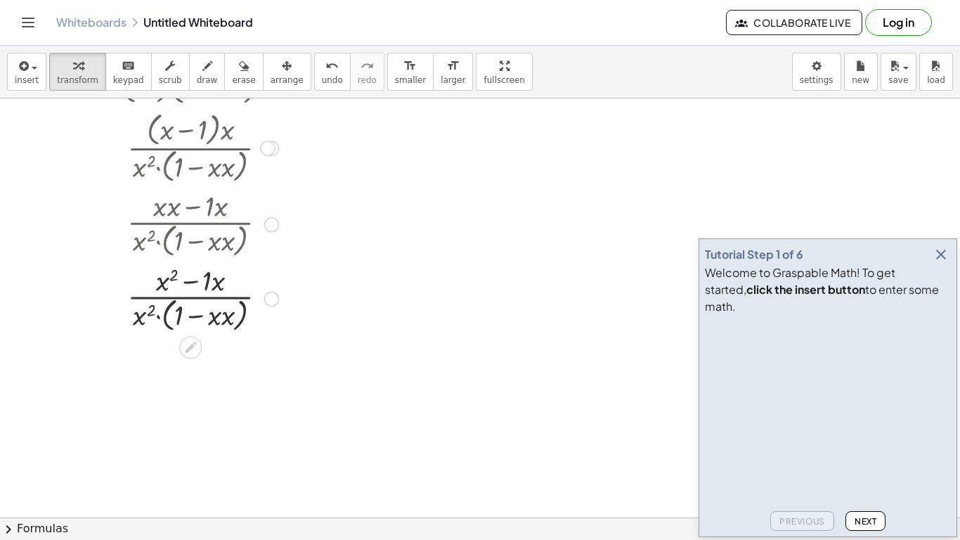
click at [223, 307] on div at bounding box center [203, 298] width 186 height 74
click at [219, 310] on div at bounding box center [203, 298] width 186 height 74
click at [182, 290] on div at bounding box center [203, 298] width 186 height 74
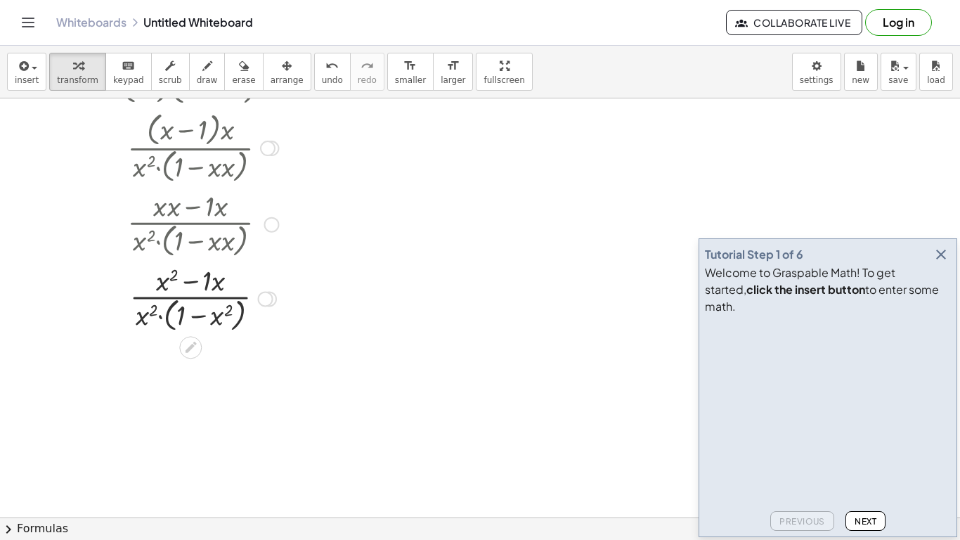
click at [182, 290] on div at bounding box center [203, 298] width 186 height 74
click at [170, 285] on div at bounding box center [203, 298] width 186 height 74
click at [159, 279] on div at bounding box center [203, 298] width 186 height 74
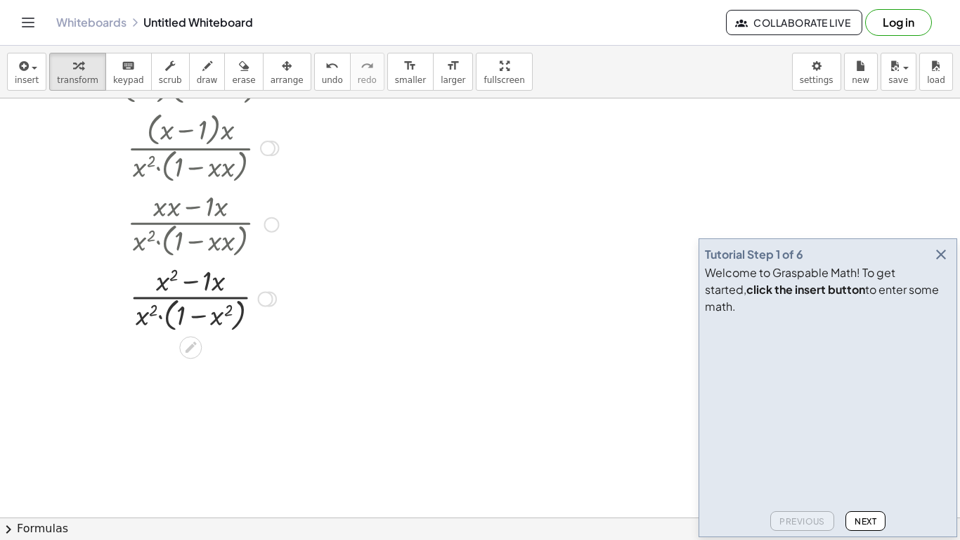
click at [210, 280] on div at bounding box center [203, 298] width 186 height 74
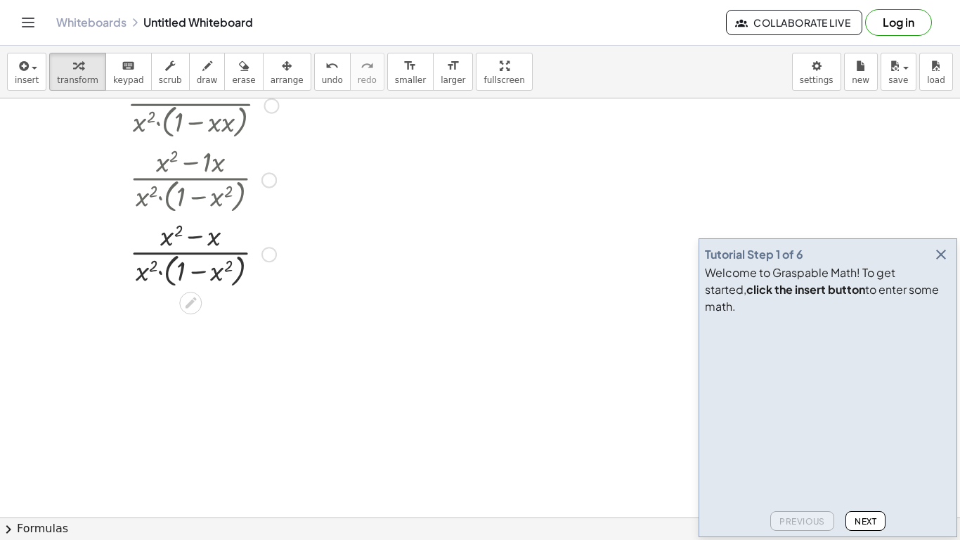
scroll to position [240, 0]
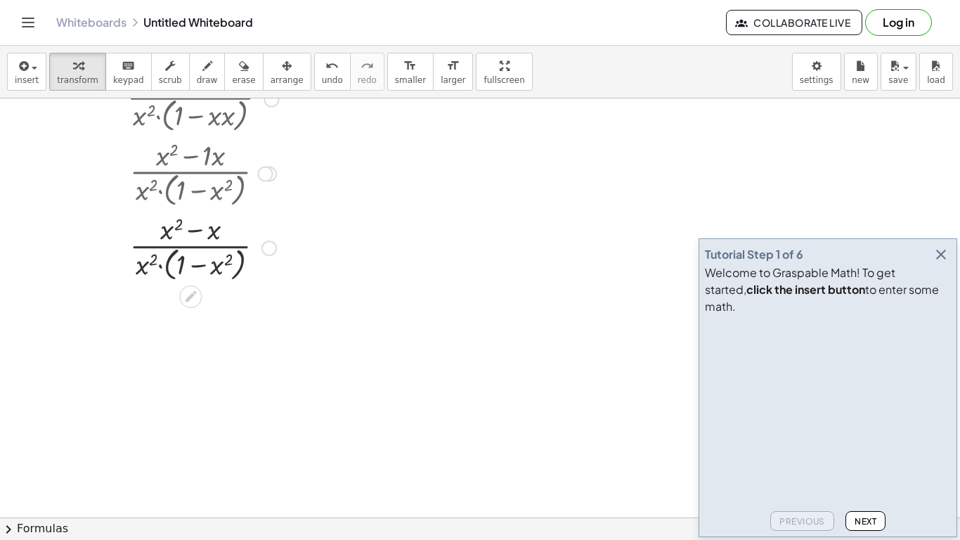
click at [148, 266] on div at bounding box center [203, 246] width 186 height 74
click at [194, 264] on div at bounding box center [203, 246] width 186 height 74
click at [151, 273] on div at bounding box center [203, 246] width 186 height 74
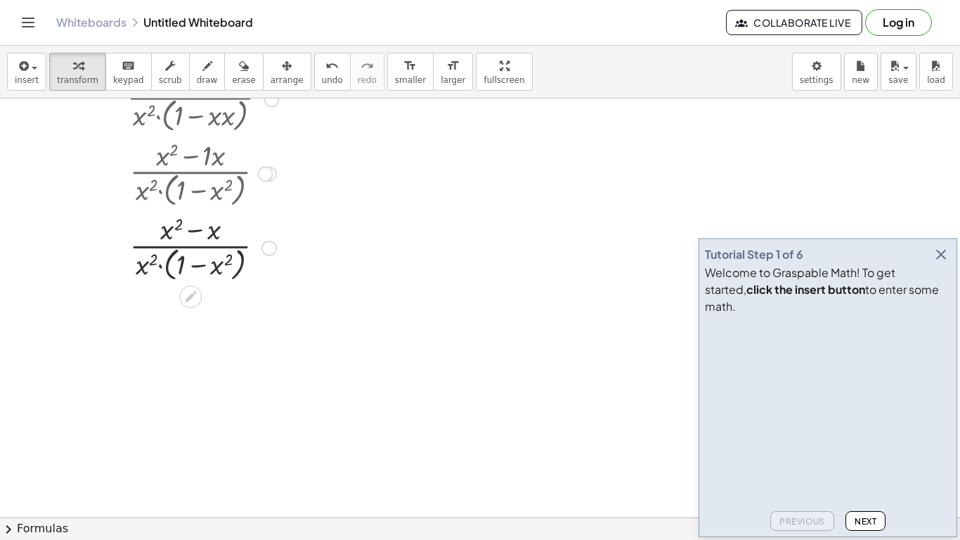
click at [151, 273] on div at bounding box center [203, 246] width 186 height 74
click at [150, 271] on div at bounding box center [203, 246] width 186 height 74
click at [137, 264] on div at bounding box center [203, 246] width 186 height 74
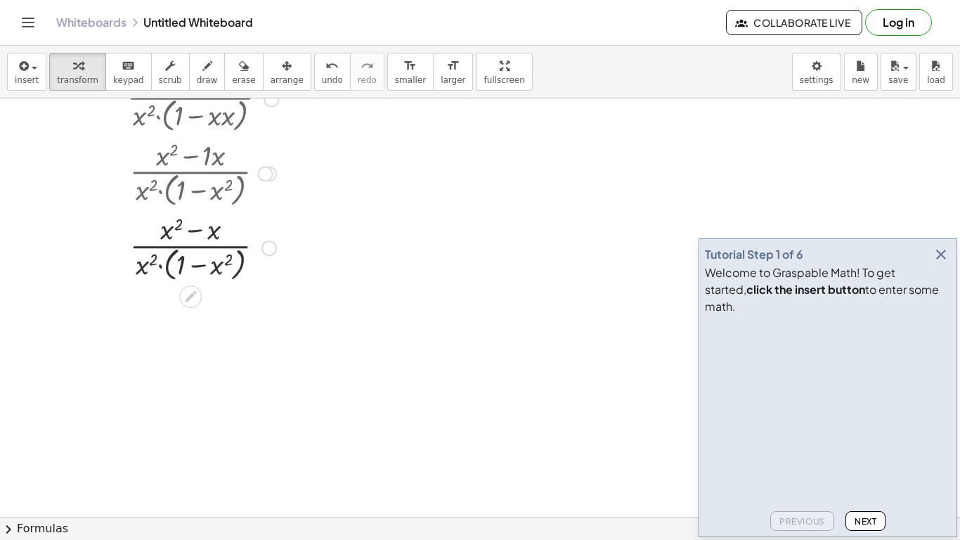
click at [149, 266] on div at bounding box center [203, 246] width 186 height 74
click at [160, 265] on div at bounding box center [203, 246] width 186 height 74
click at [205, 344] on div at bounding box center [203, 319] width 186 height 70
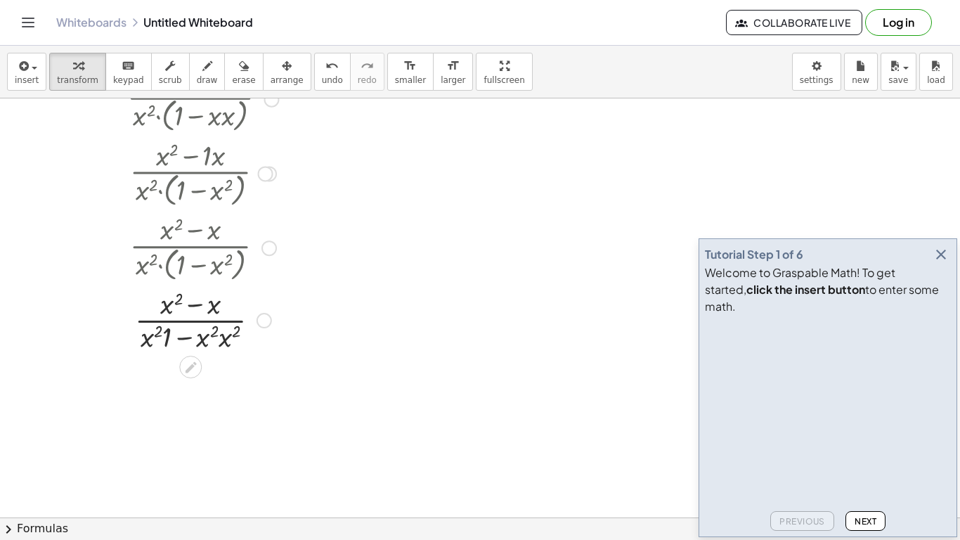
click at [205, 344] on div at bounding box center [203, 319] width 186 height 70
click at [166, 346] on div at bounding box center [203, 319] width 186 height 70
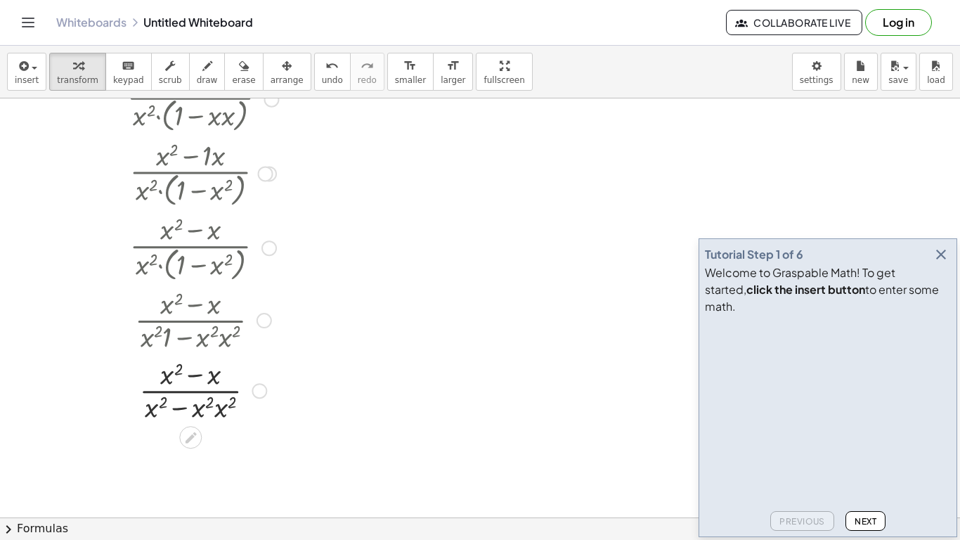
click at [214, 398] on div at bounding box center [203, 389] width 186 height 70
click at [219, 413] on div at bounding box center [203, 389] width 186 height 70
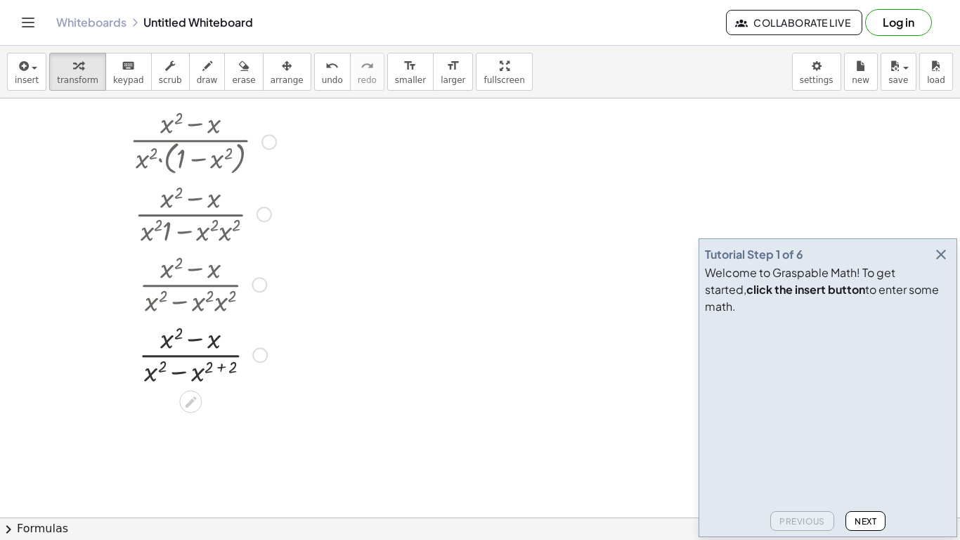
scroll to position [349, 0]
click at [195, 379] on div at bounding box center [203, 351] width 186 height 70
click at [198, 374] on div at bounding box center [203, 351] width 186 height 70
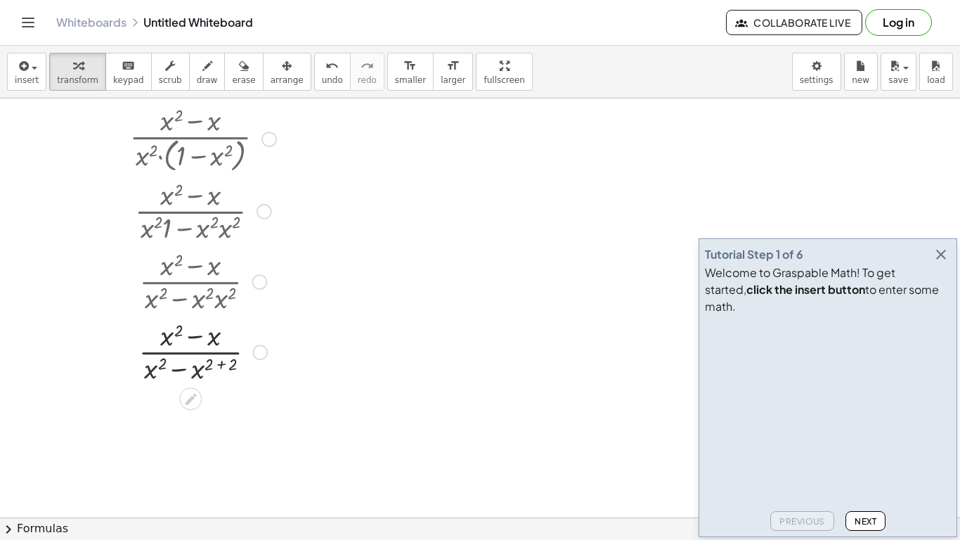
click at [219, 364] on div at bounding box center [203, 351] width 186 height 70
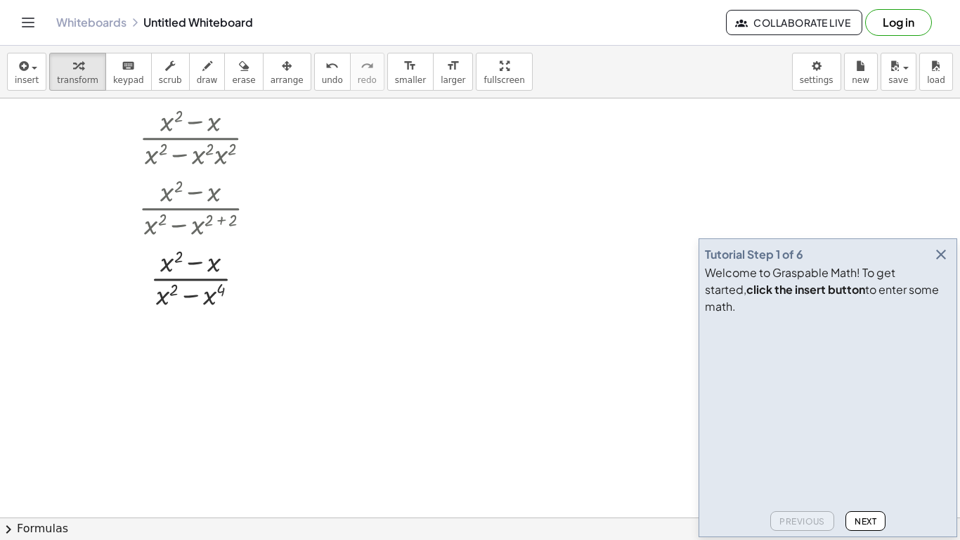
scroll to position [495, 0]
click at [207, 292] on div at bounding box center [203, 274] width 186 height 70
click at [200, 257] on div at bounding box center [203, 274] width 186 height 70
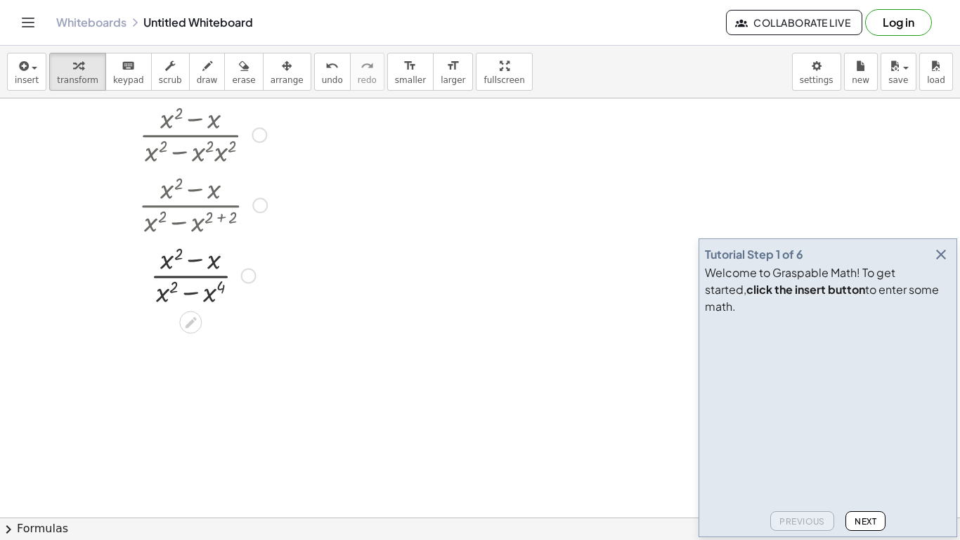
click at [162, 299] on div at bounding box center [203, 274] width 186 height 70
click at [193, 294] on div at bounding box center [203, 274] width 186 height 70
